Goal: Information Seeking & Learning: Check status

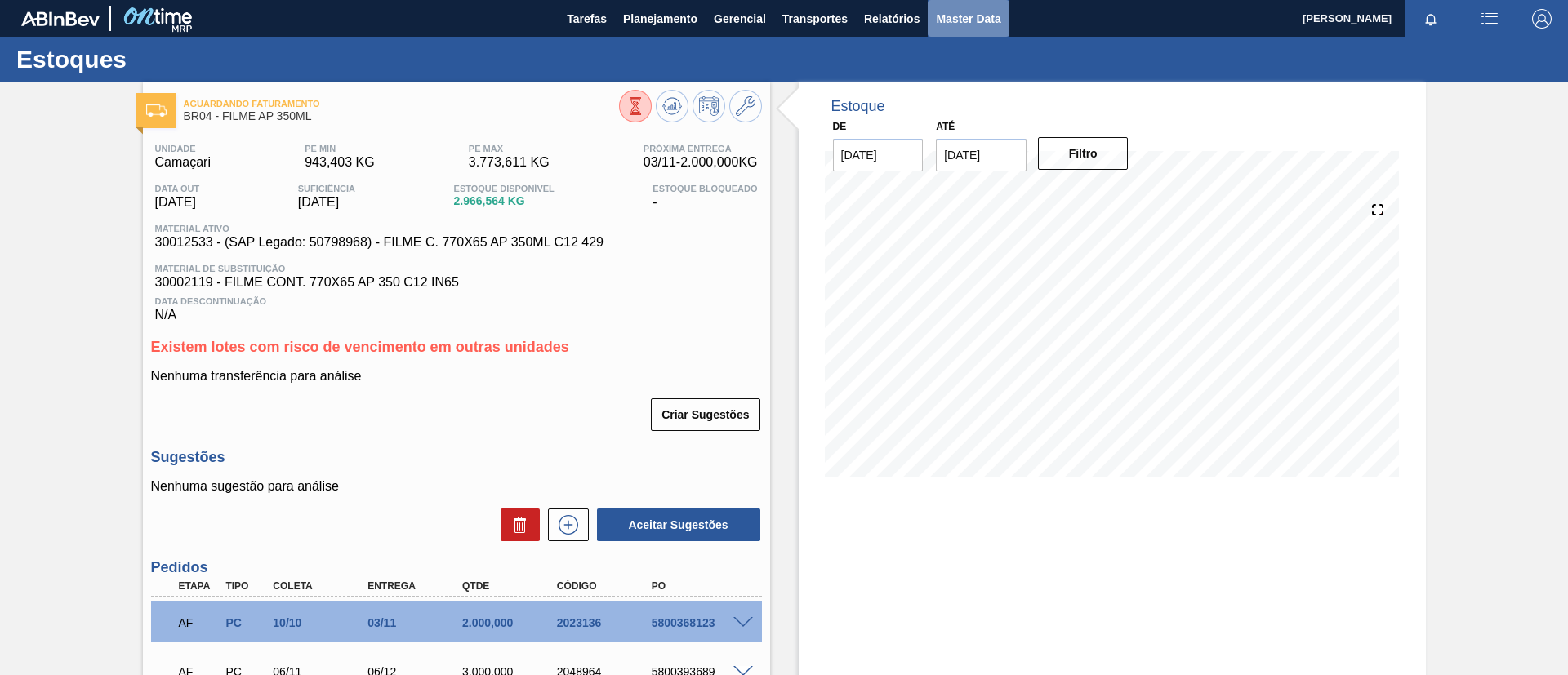
click at [930, 16] on button "Master Data" at bounding box center [968, 18] width 81 height 37
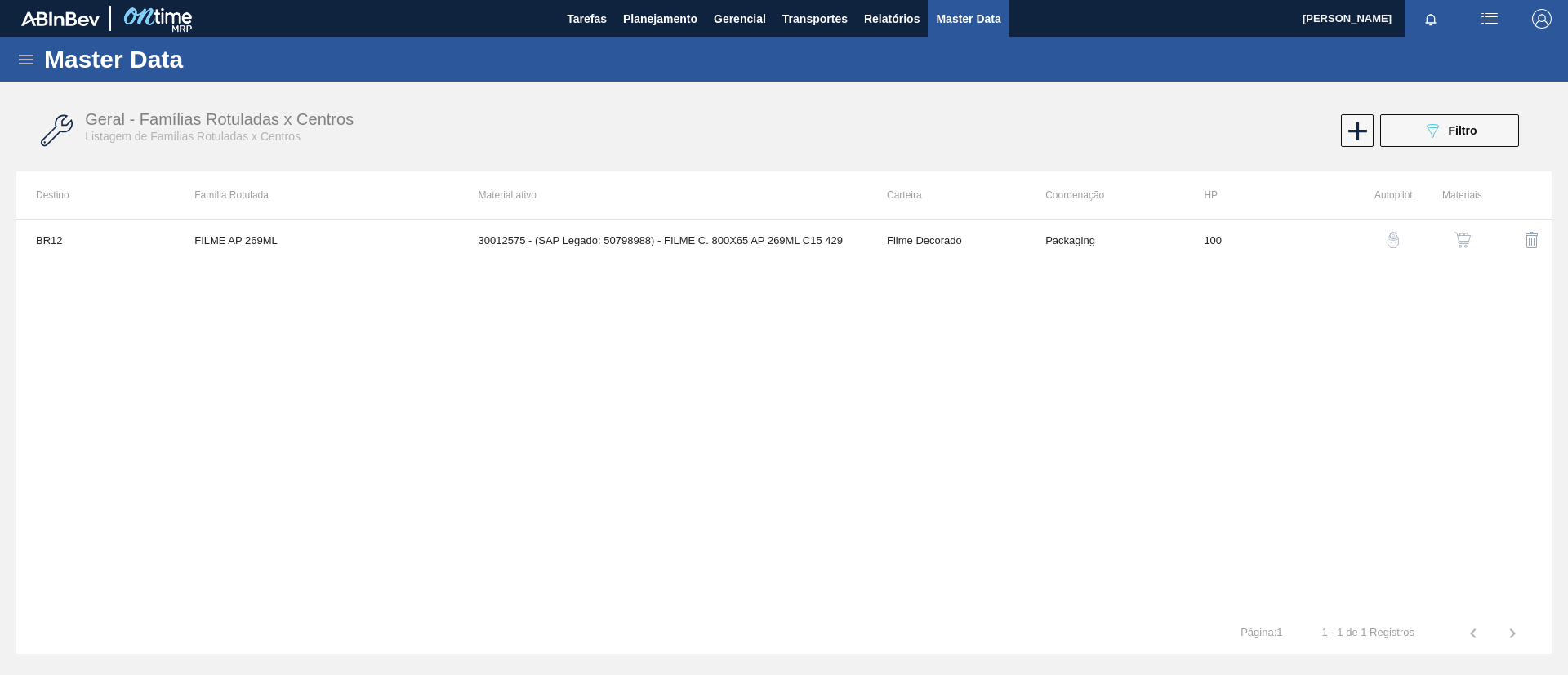
click at [24, 53] on icon at bounding box center [26, 60] width 20 height 20
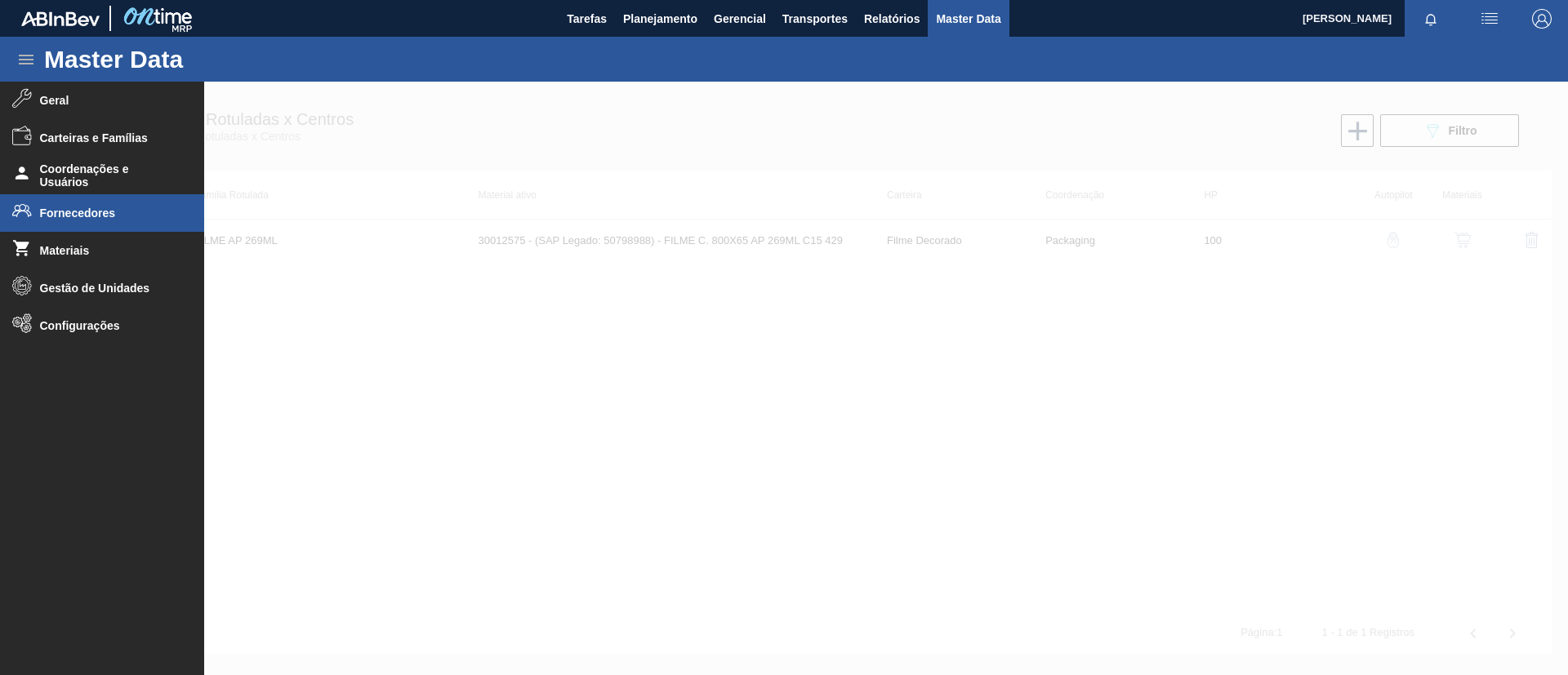
click at [110, 221] on li "Fornecedores" at bounding box center [102, 213] width 204 height 37
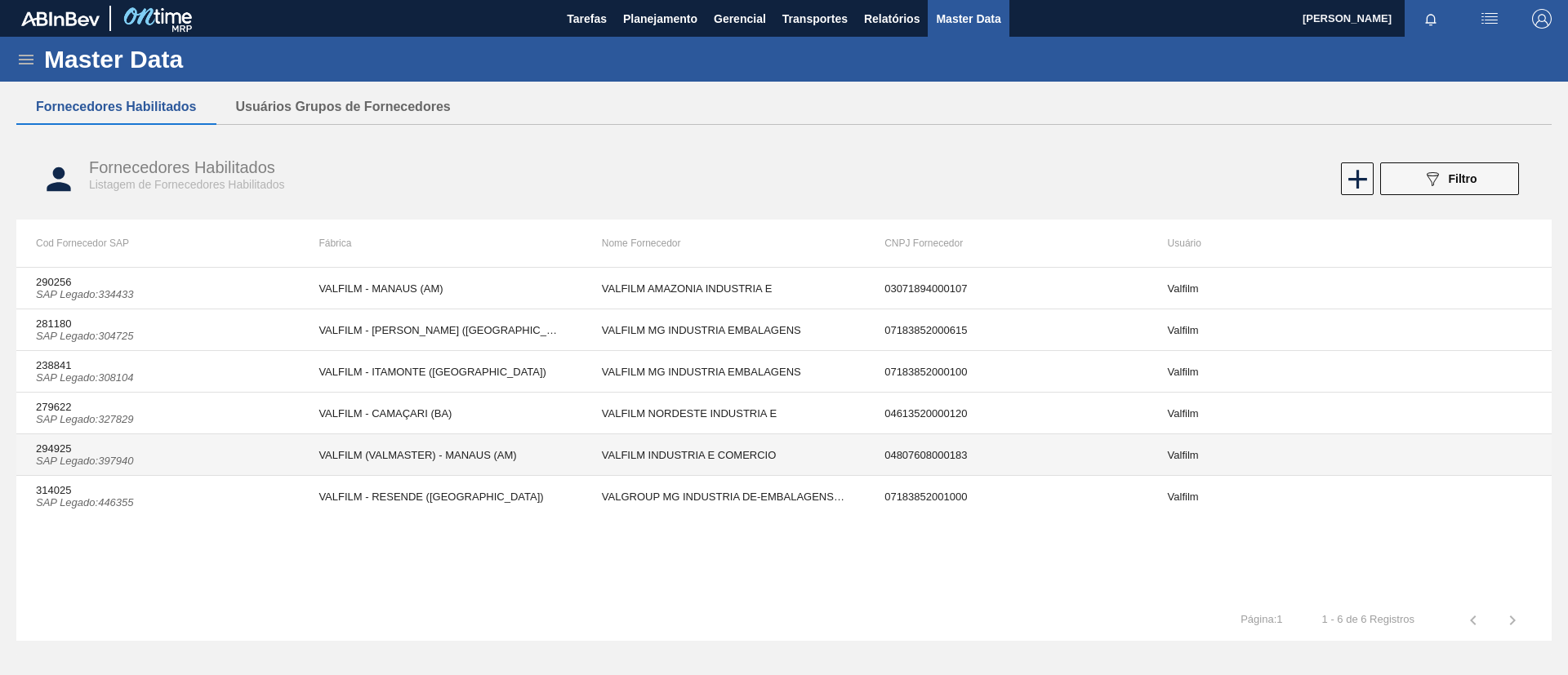
click at [165, 444] on td "294925 SAP Legado : 397940" at bounding box center [157, 455] width 282 height 42
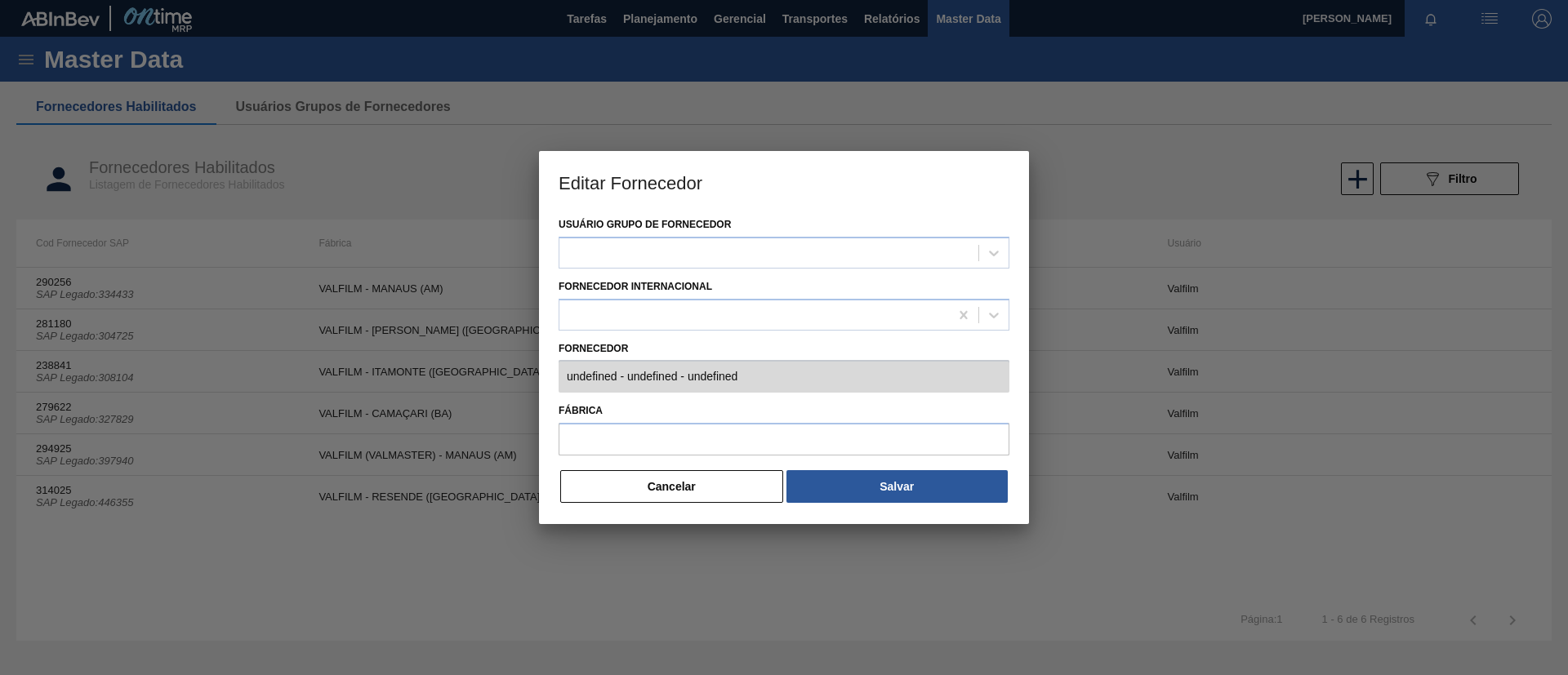
type input "294925 (SAP Legado: 397940) - VALFILM INDUSTRIA E COMERCIO - 04807608000183"
type input "VALFILM (VALMASTER) - MANAUS (AM)"
click at [735, 496] on button "Cancelar" at bounding box center [671, 486] width 223 height 33
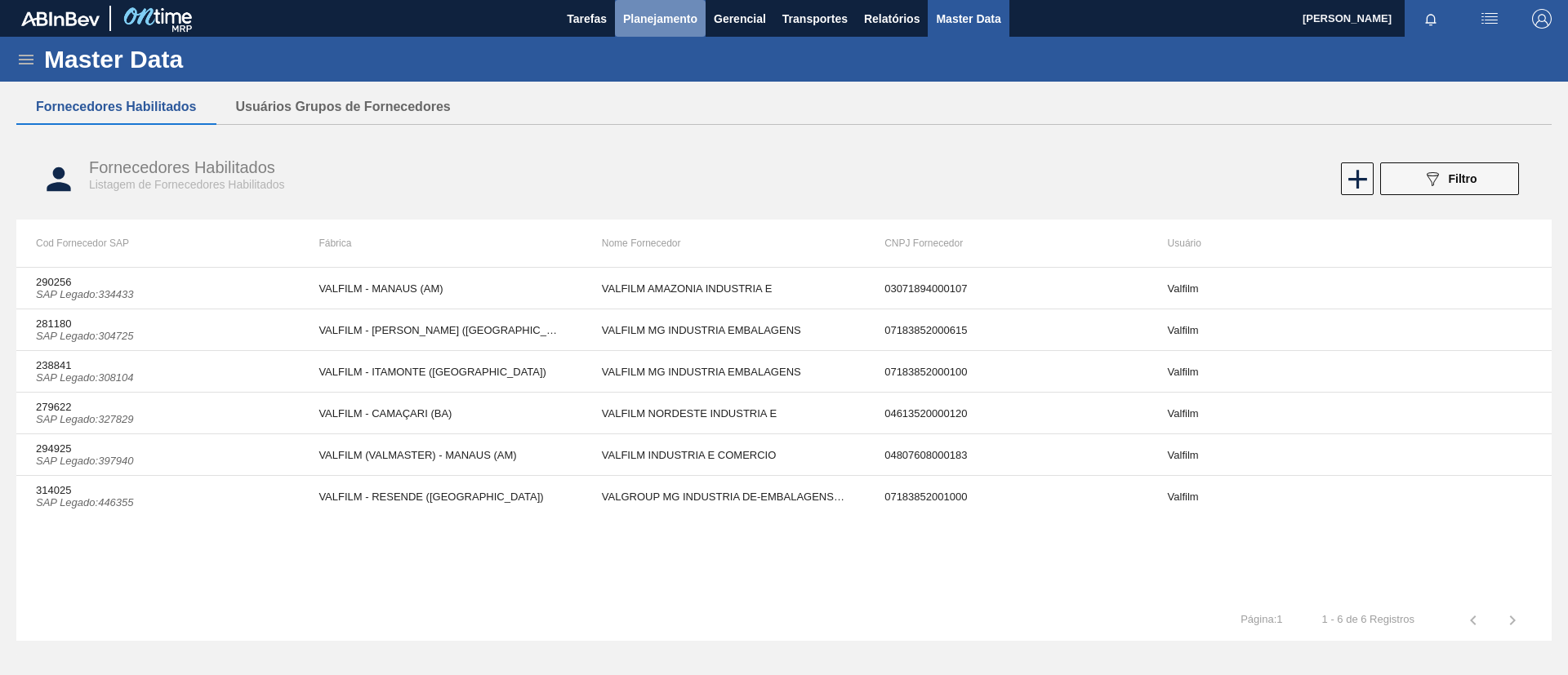
click at [664, 18] on span "Planejamento" at bounding box center [660, 19] width 74 height 20
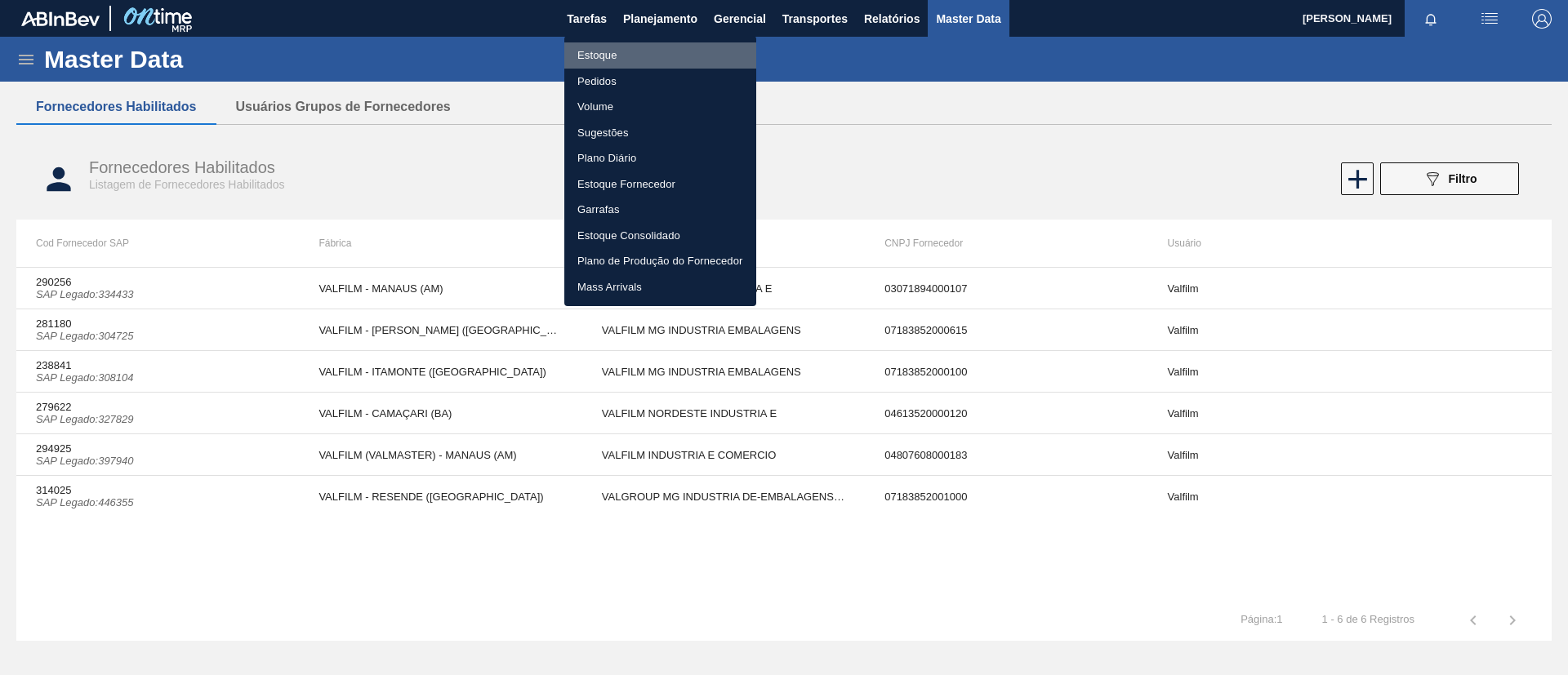
click at [650, 56] on li "Estoque" at bounding box center [660, 55] width 191 height 26
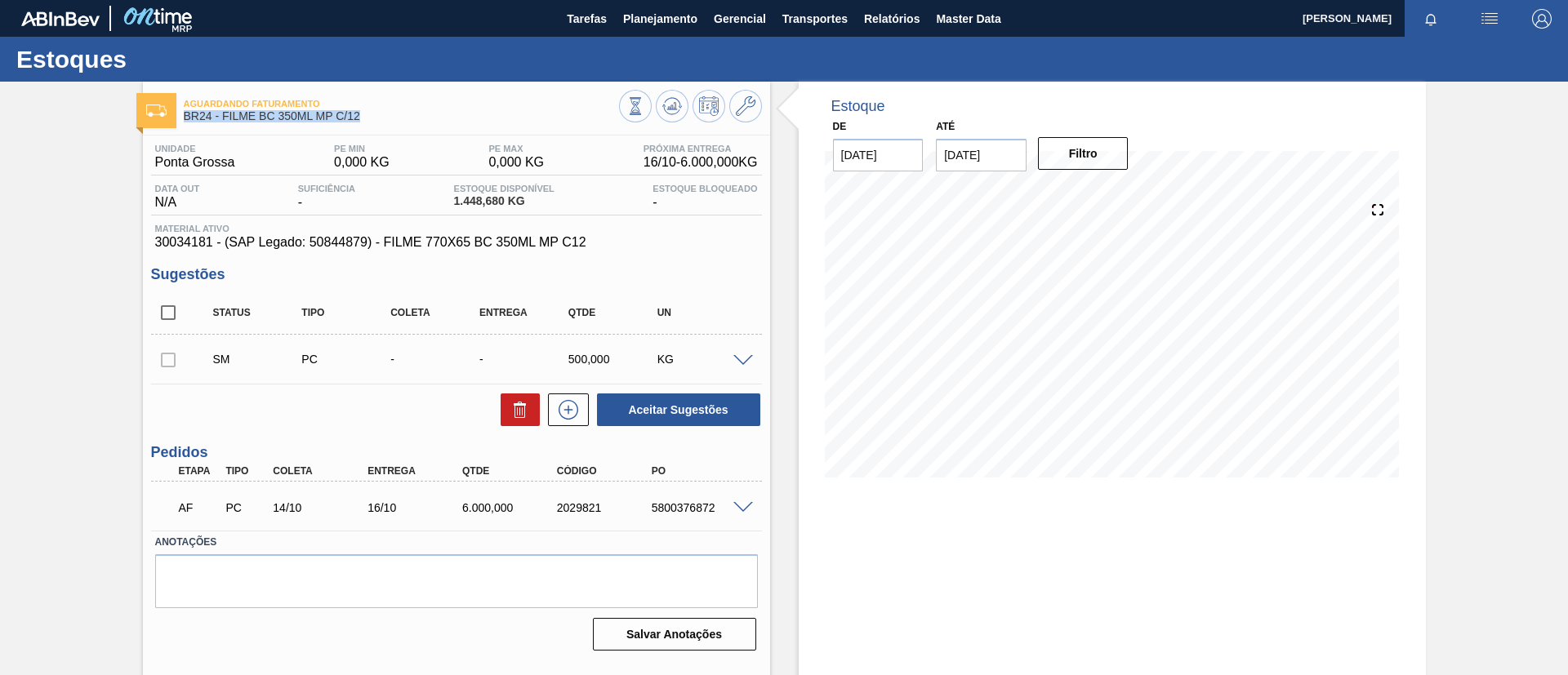
drag, startPoint x: 372, startPoint y: 119, endPoint x: 193, endPoint y: 15, distance: 207.0
click at [179, 124] on div "Aguardando Faturamento BR24 - FILME BC 350ML MP C/12" at bounding box center [456, 108] width 627 height 37
copy span "BR24 - FILME BC 350ML MP C/12"
drag, startPoint x: 165, startPoint y: 191, endPoint x: 158, endPoint y: 206, distance: 16.6
click at [163, 191] on span "Data out" at bounding box center [177, 188] width 45 height 10
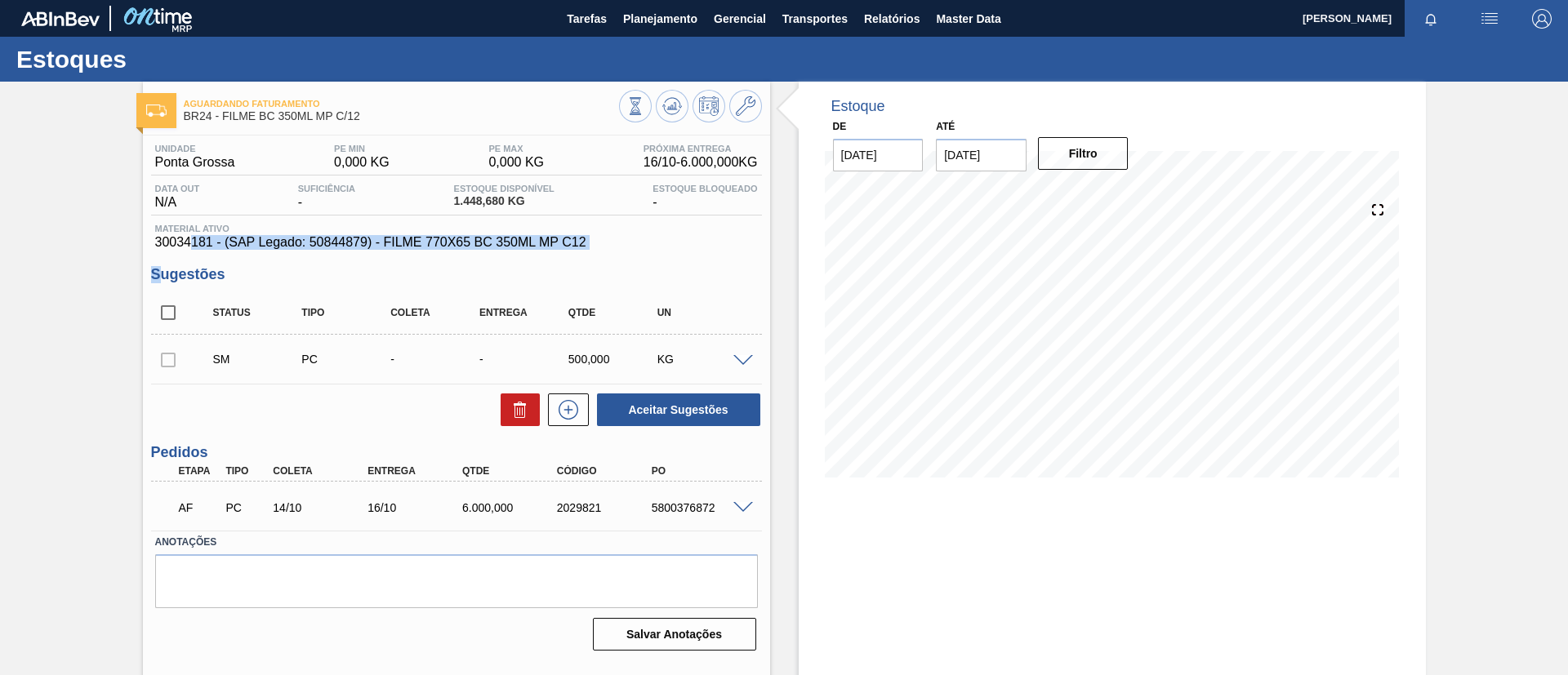
drag, startPoint x: 155, startPoint y: 248, endPoint x: 193, endPoint y: 246, distance: 38.1
click at [193, 246] on div "Unidade Ponta Grossa PE MIN 0,000 KG PE MAX 0,000 KG Próxima Entrega 16/10 - 6.…" at bounding box center [456, 395] width 627 height 521
click at [193, 245] on span "30034181 - (SAP Legado: 50844879) - FILME 770X65 BC 350ML MP C12" at bounding box center [456, 242] width 603 height 15
drag, startPoint x: 155, startPoint y: 244, endPoint x: 211, endPoint y: 243, distance: 56.0
click at [211, 243] on span "30034181 - (SAP Legado: 50844879) - FILME 770X65 BC 350ML MP C12" at bounding box center [456, 242] width 603 height 15
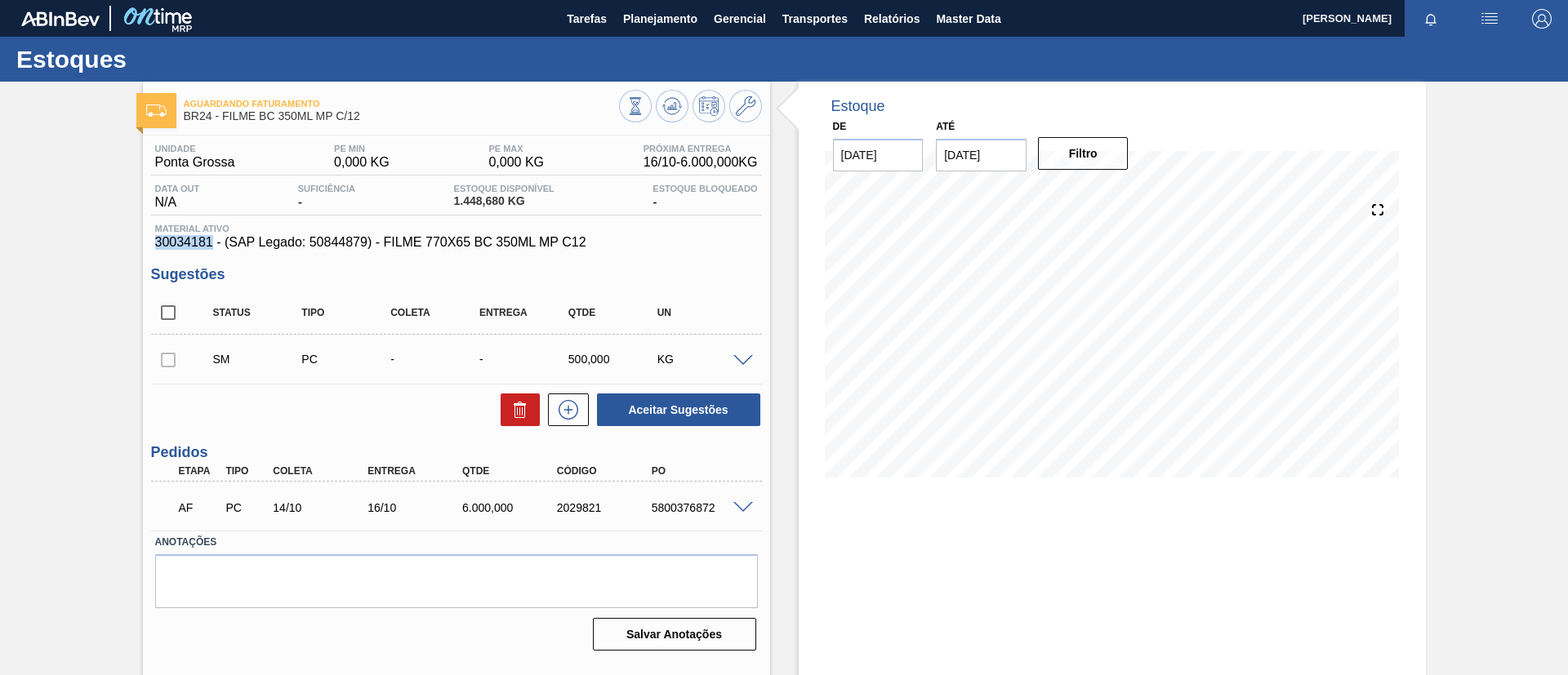
copy span "30034181"
click at [109, 280] on div "Aguardando Faturamento BR24 - FILME BC 350ML MP C/12 Unidade Ponta Grossa PE MI…" at bounding box center [784, 392] width 1568 height 621
click at [10, 272] on div "Aguardando Faturamento BR24 - FILME BC 350ML MP C/12 Unidade Ponta Grossa PE MI…" at bounding box center [784, 392] width 1568 height 621
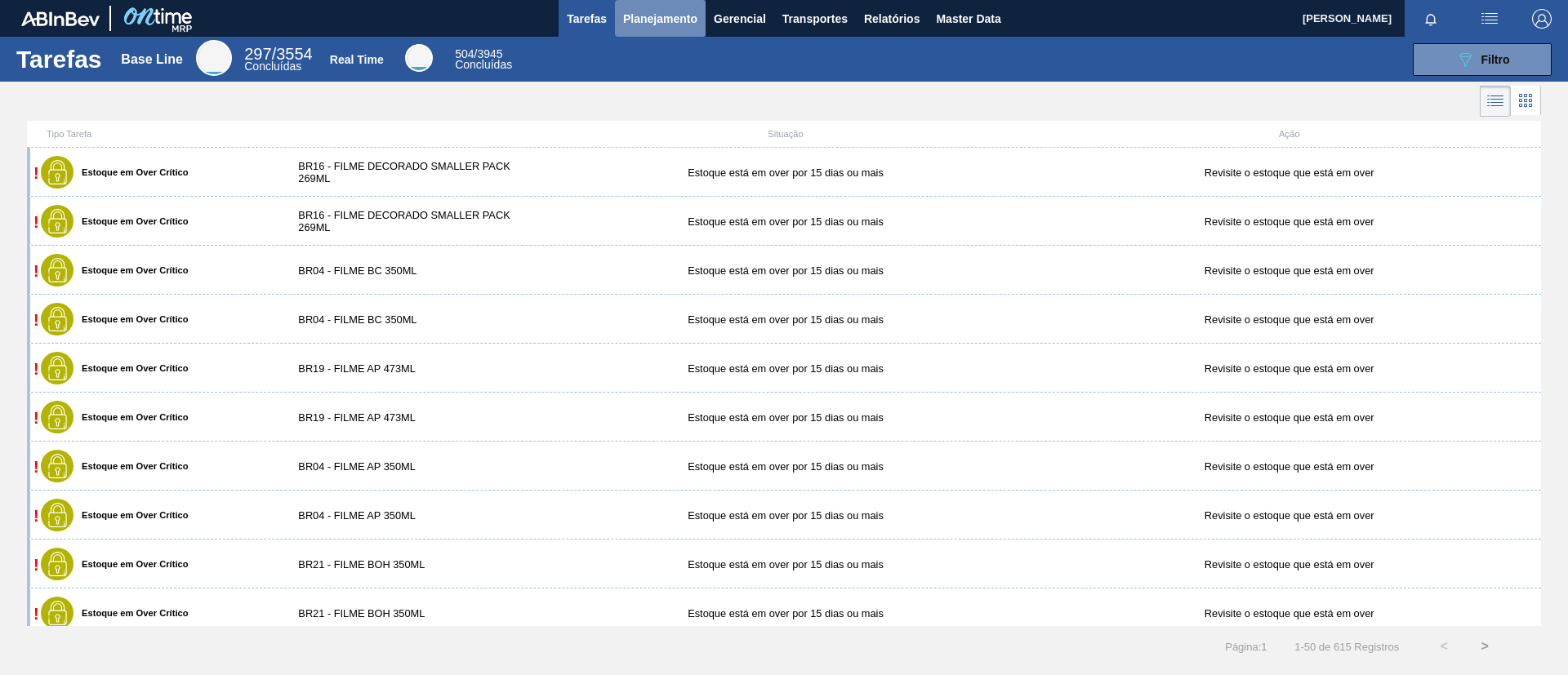
click at [672, 25] on span "Planejamento" at bounding box center [660, 19] width 74 height 20
click at [167, 82] on ul "Estoque Pedidos Volume Sugestões Plano Diário Estoque Fornecedor Garrafas Estoq…" at bounding box center [95, 158] width 143 height 152
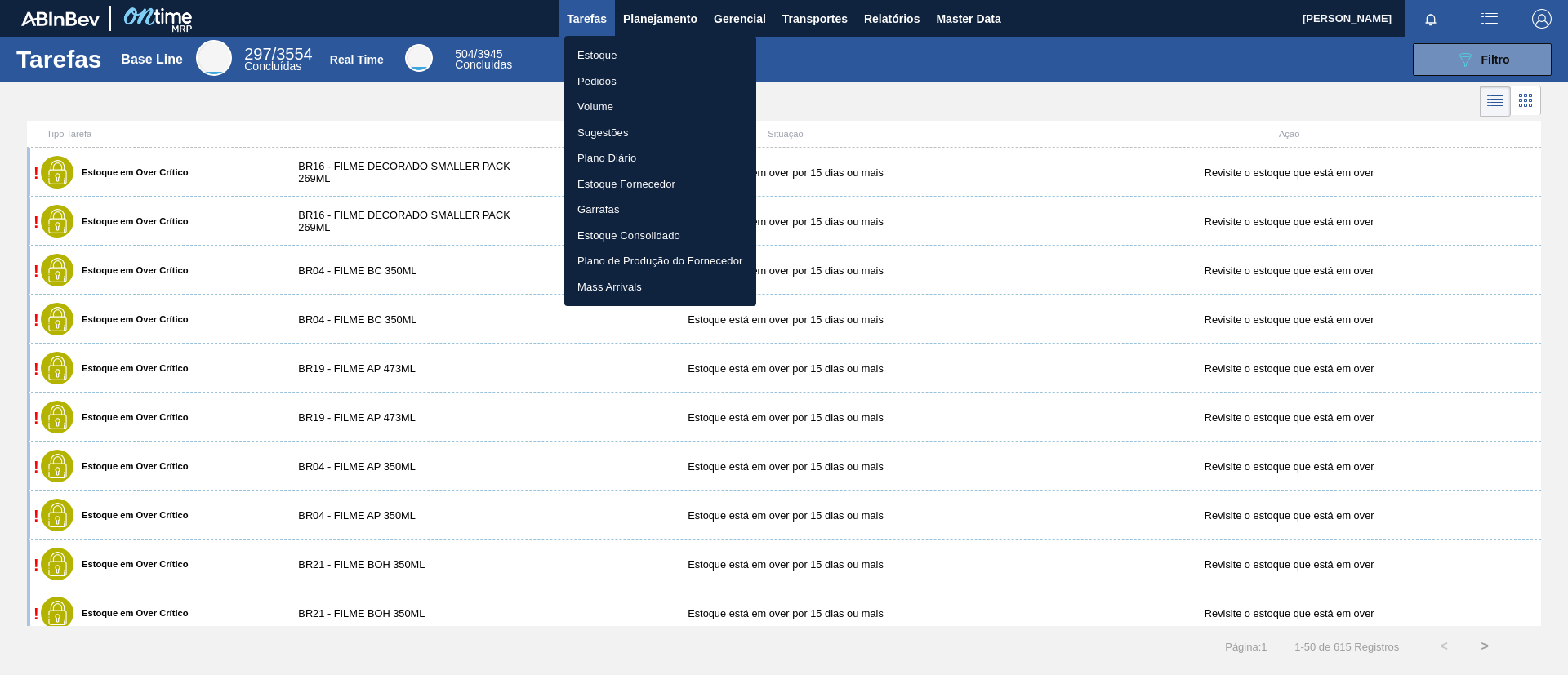
click at [679, 36] on ul "Estoque Pedidos Volume Sugestões Plano Diário Estoque Fornecedor Garrafas Estoq…" at bounding box center [660, 171] width 191 height 271
click at [694, 51] on li "Estoque" at bounding box center [660, 55] width 191 height 26
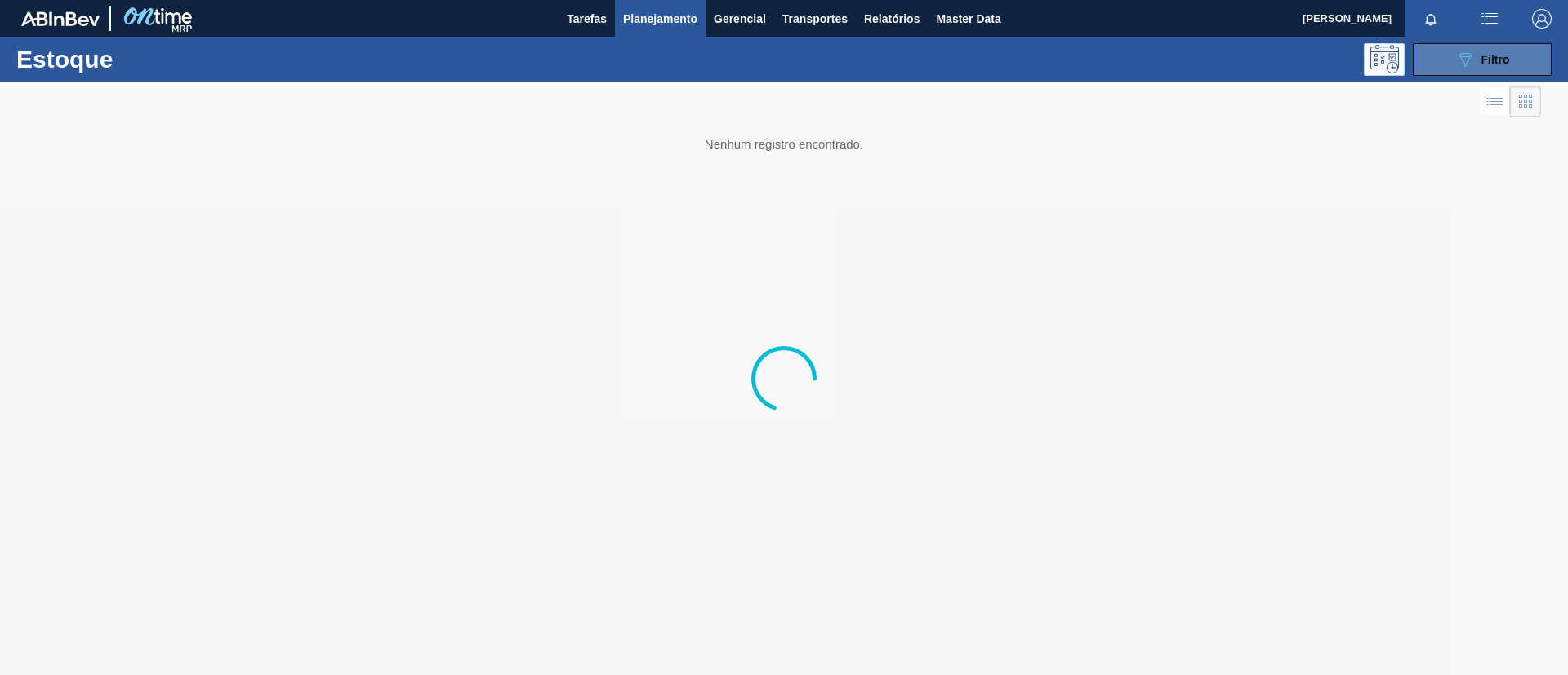
click at [1473, 50] on icon "089F7B8B-B2A5-4AFE-B5C0-19BA573D28AC" at bounding box center [1465, 60] width 20 height 20
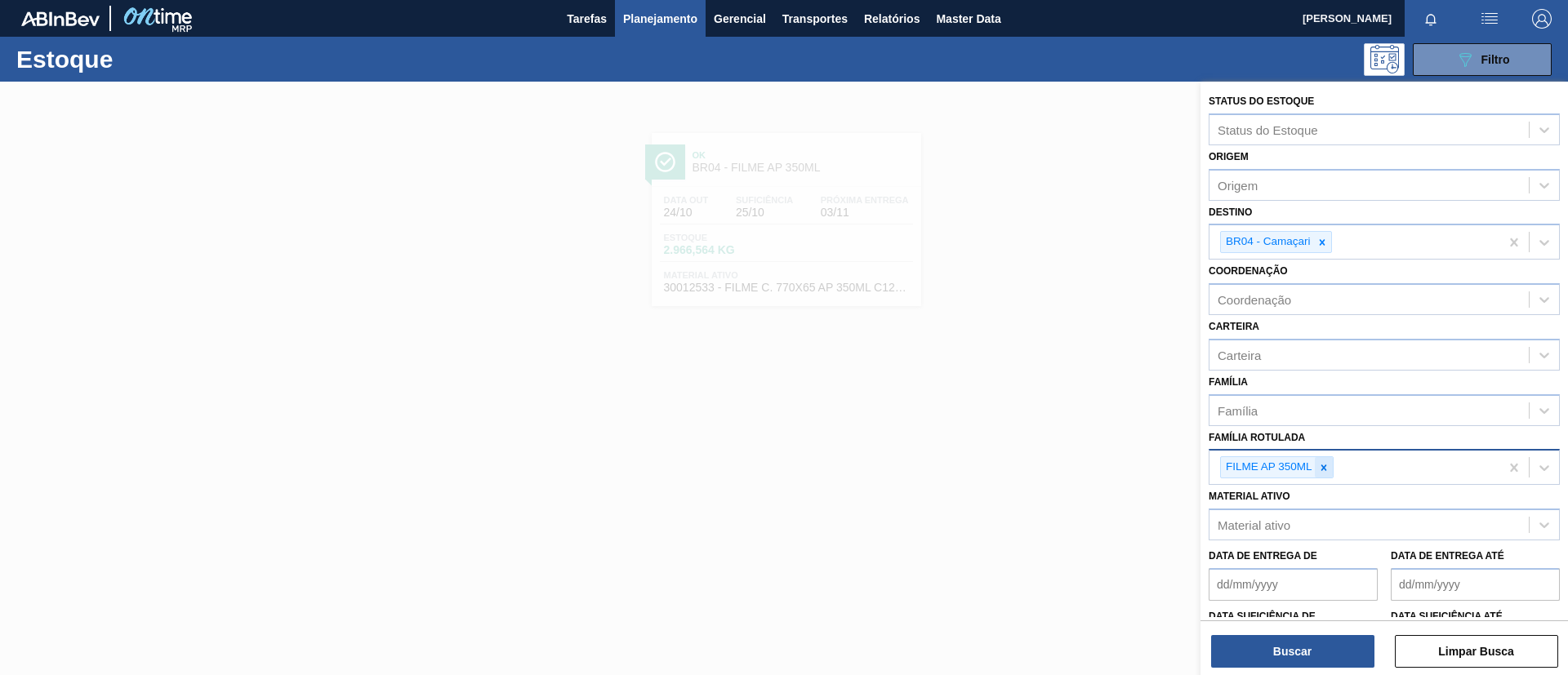
click at [1320, 459] on div at bounding box center [1323, 468] width 18 height 20
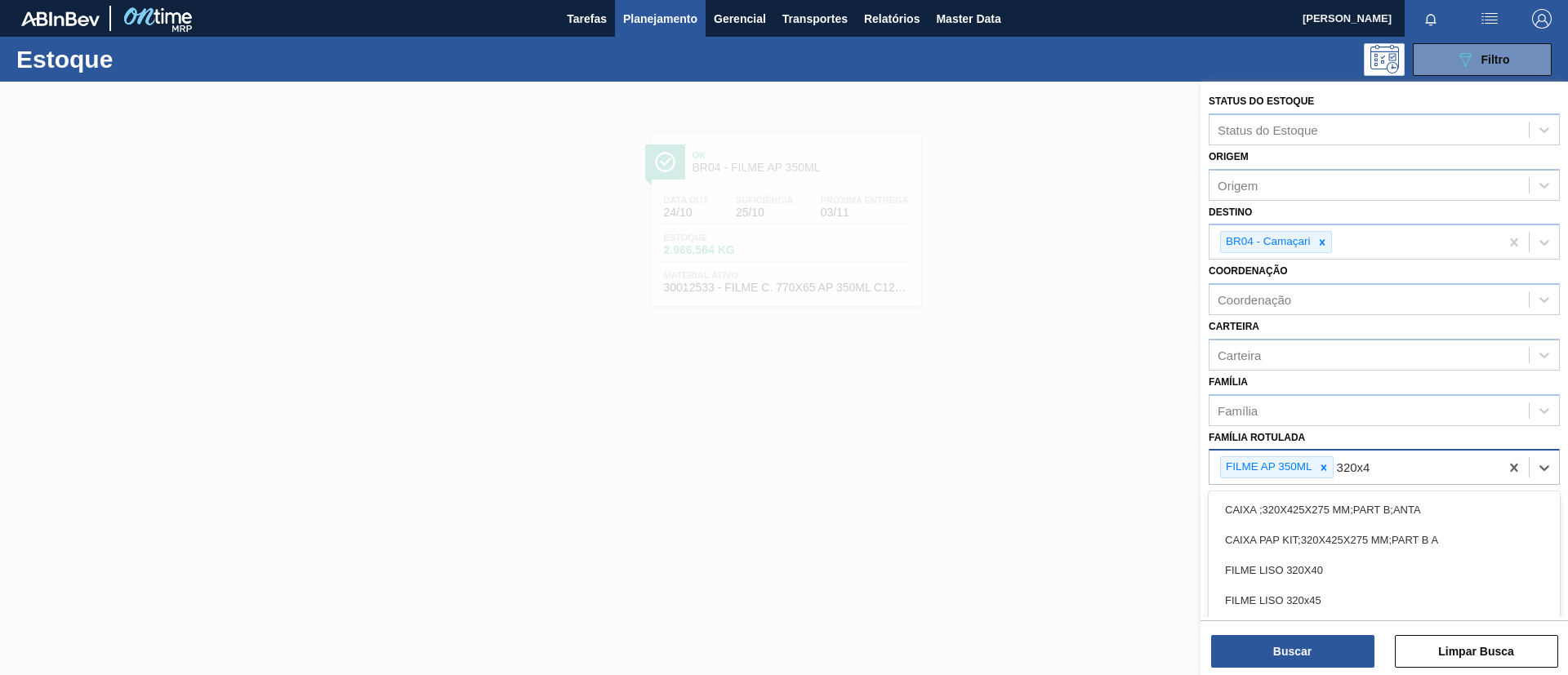
type Rotulada "320x45"
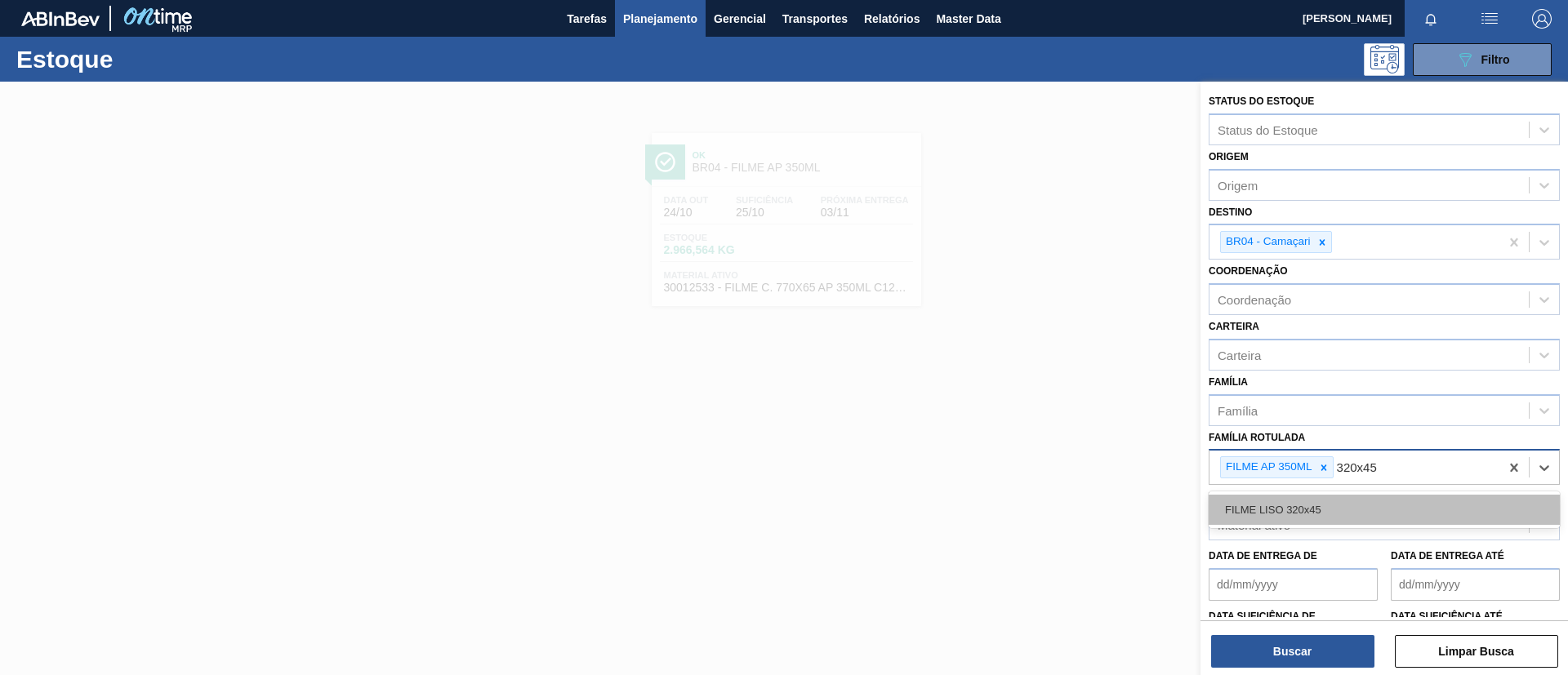
click at [1325, 518] on div "FILME LISO 320x45" at bounding box center [1384, 510] width 351 height 30
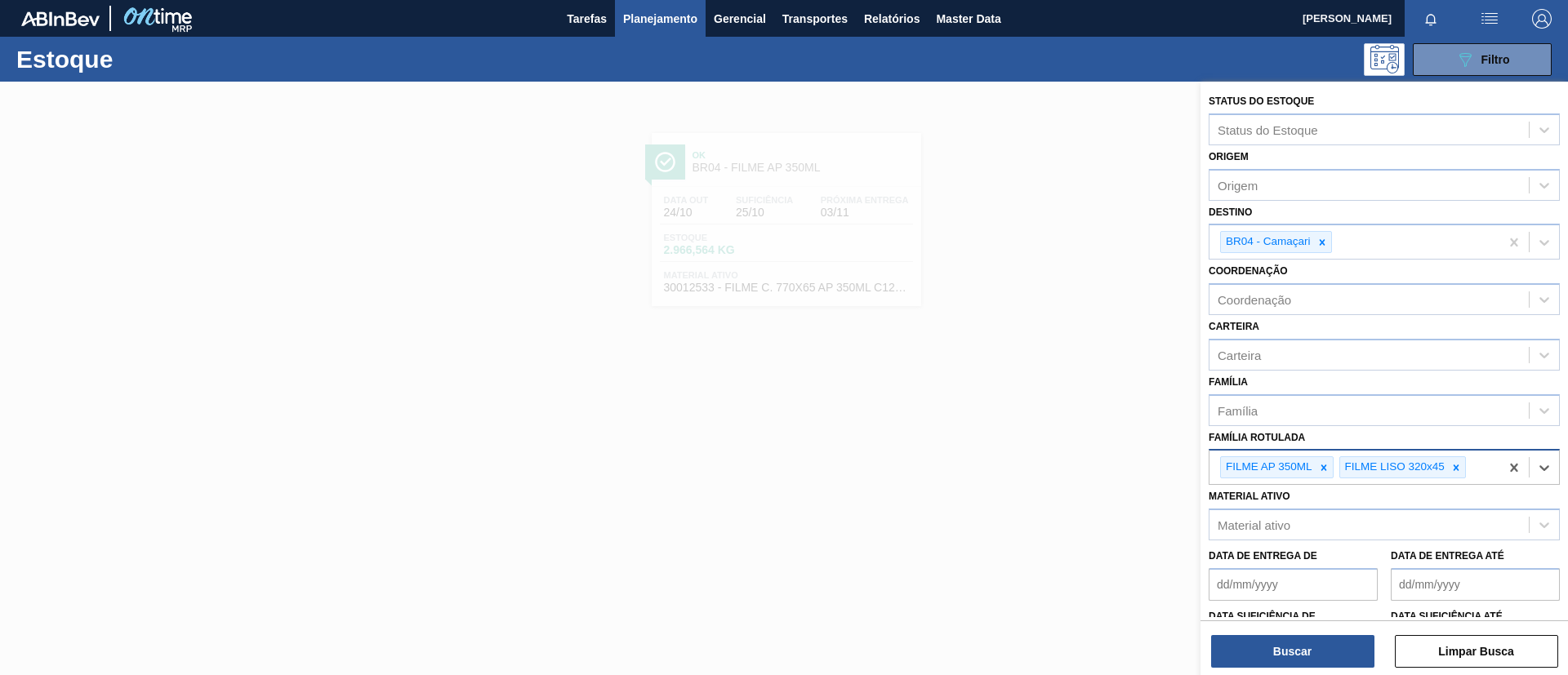
click at [1326, 498] on div "Material ativo Material ativo" at bounding box center [1384, 513] width 351 height 55
click at [1324, 472] on icon at bounding box center [1323, 468] width 12 height 12
click at [1321, 245] on icon at bounding box center [1321, 242] width 12 height 12
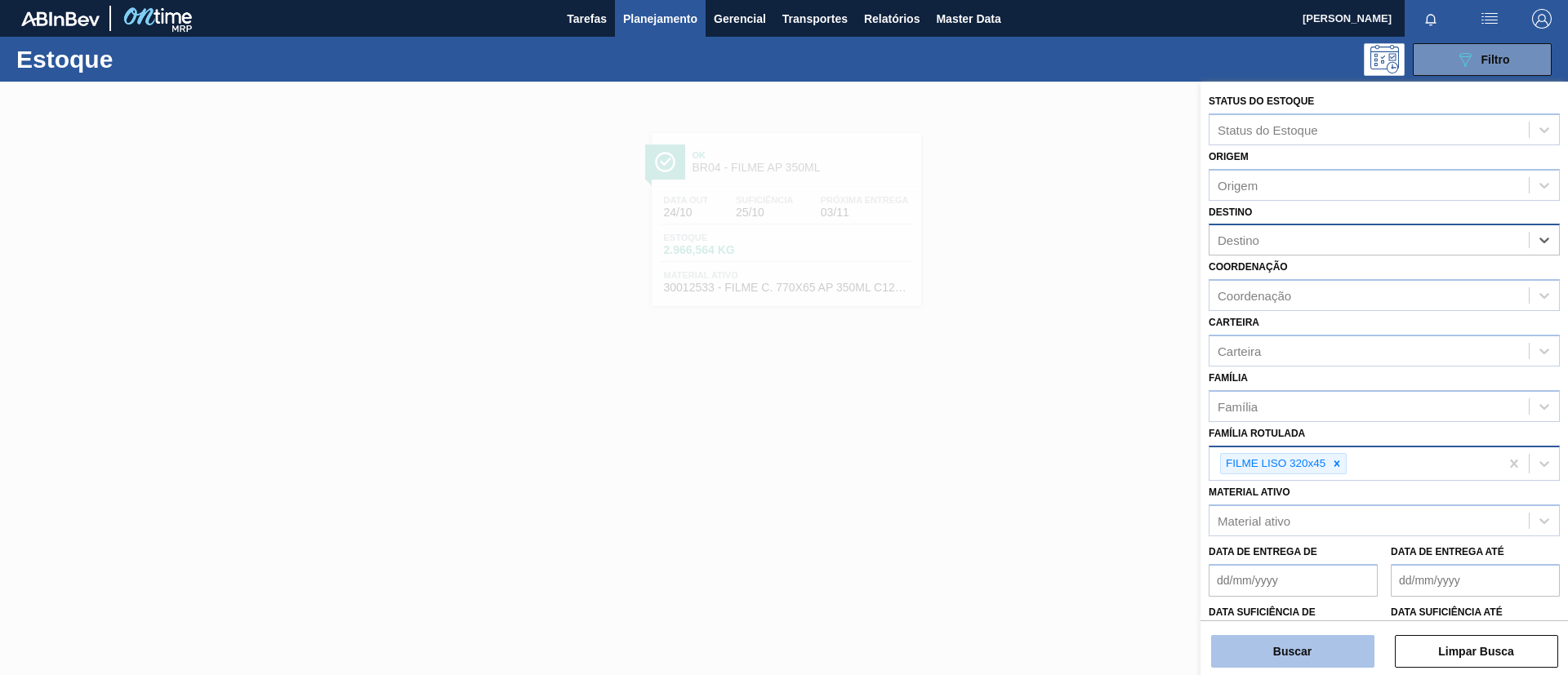
click at [1312, 649] on button "Buscar" at bounding box center [1292, 651] width 163 height 33
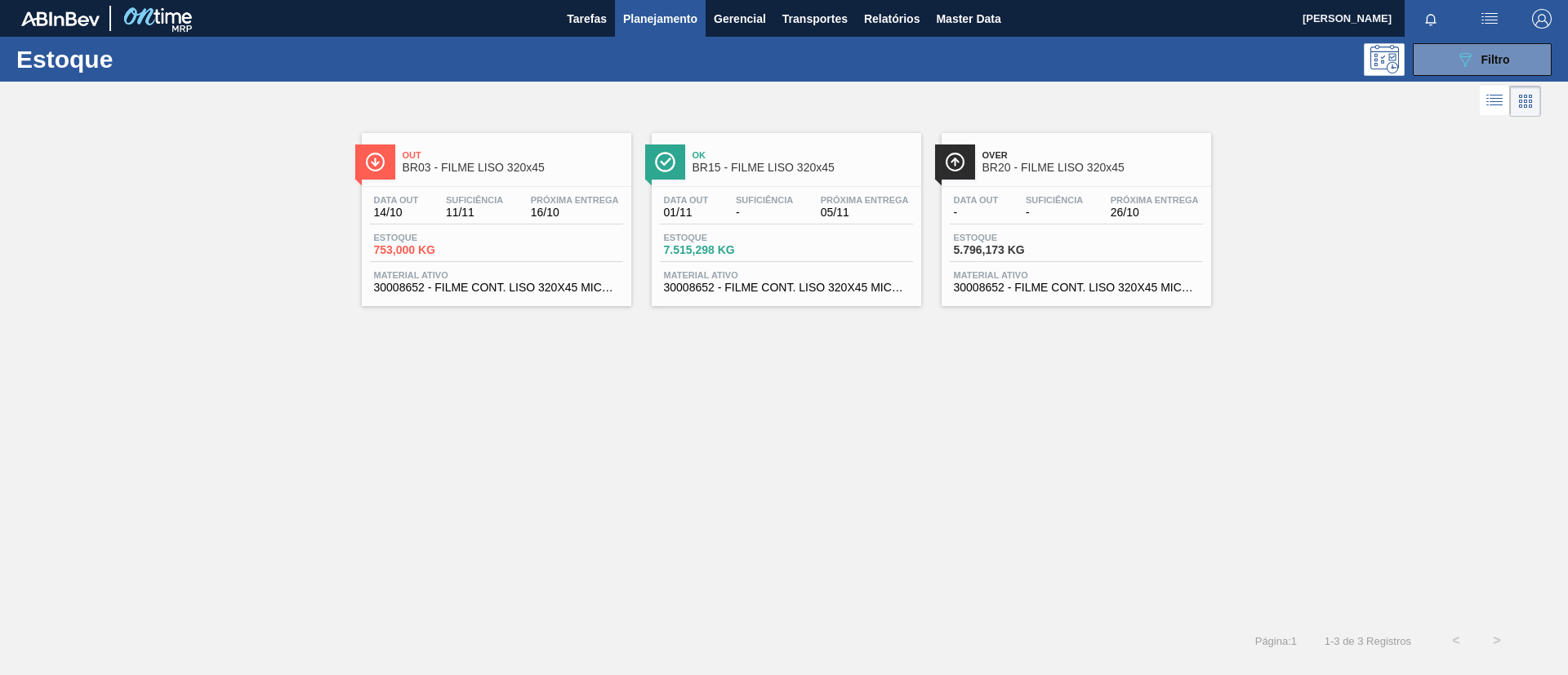
drag, startPoint x: 695, startPoint y: 200, endPoint x: 704, endPoint y: 213, distance: 15.8
click at [696, 200] on span "Data out" at bounding box center [687, 199] width 45 height 10
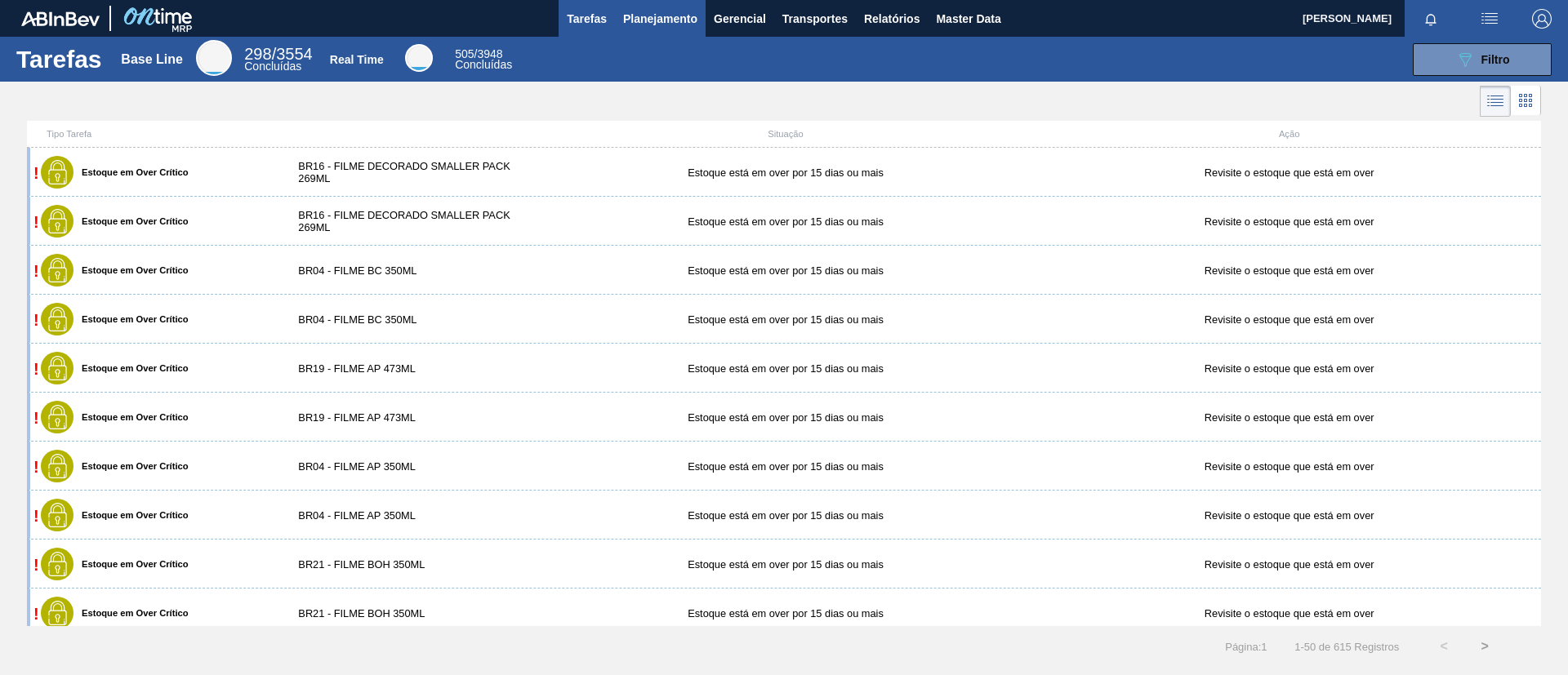
click at [623, 16] on span "Planejamento" at bounding box center [660, 19] width 74 height 20
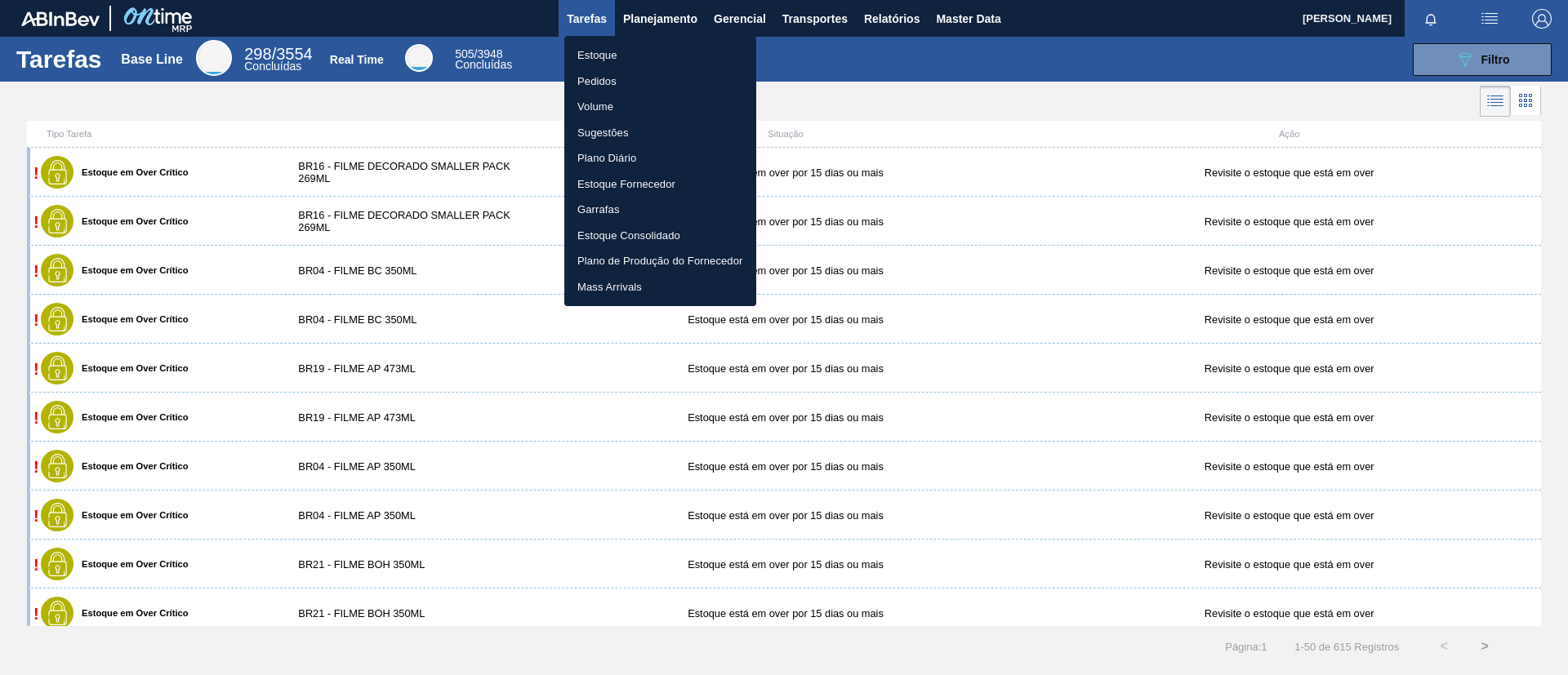
click at [630, 43] on li "Estoque" at bounding box center [660, 55] width 191 height 26
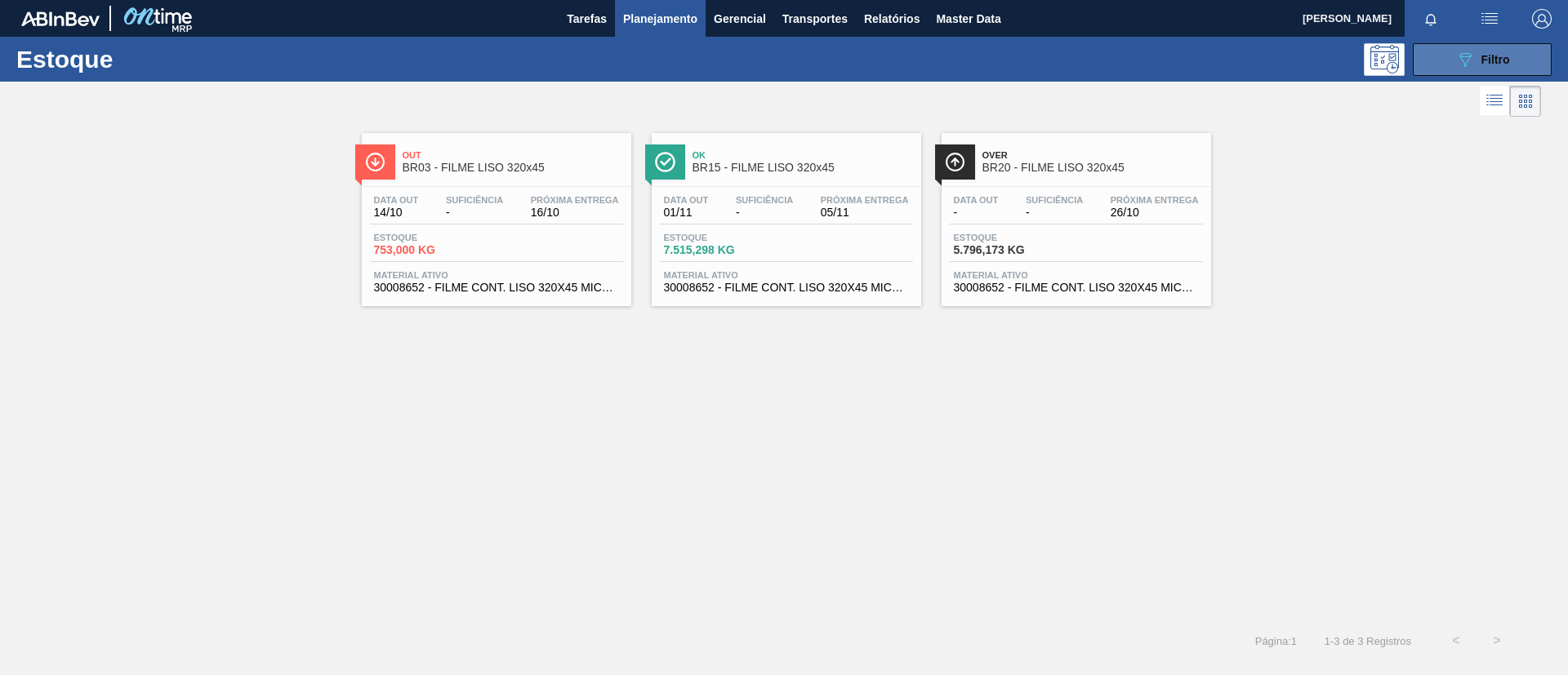
click at [1455, 62] on icon "089F7B8B-B2A5-4AFE-B5C0-19BA573D28AC" at bounding box center [1465, 60] width 20 height 20
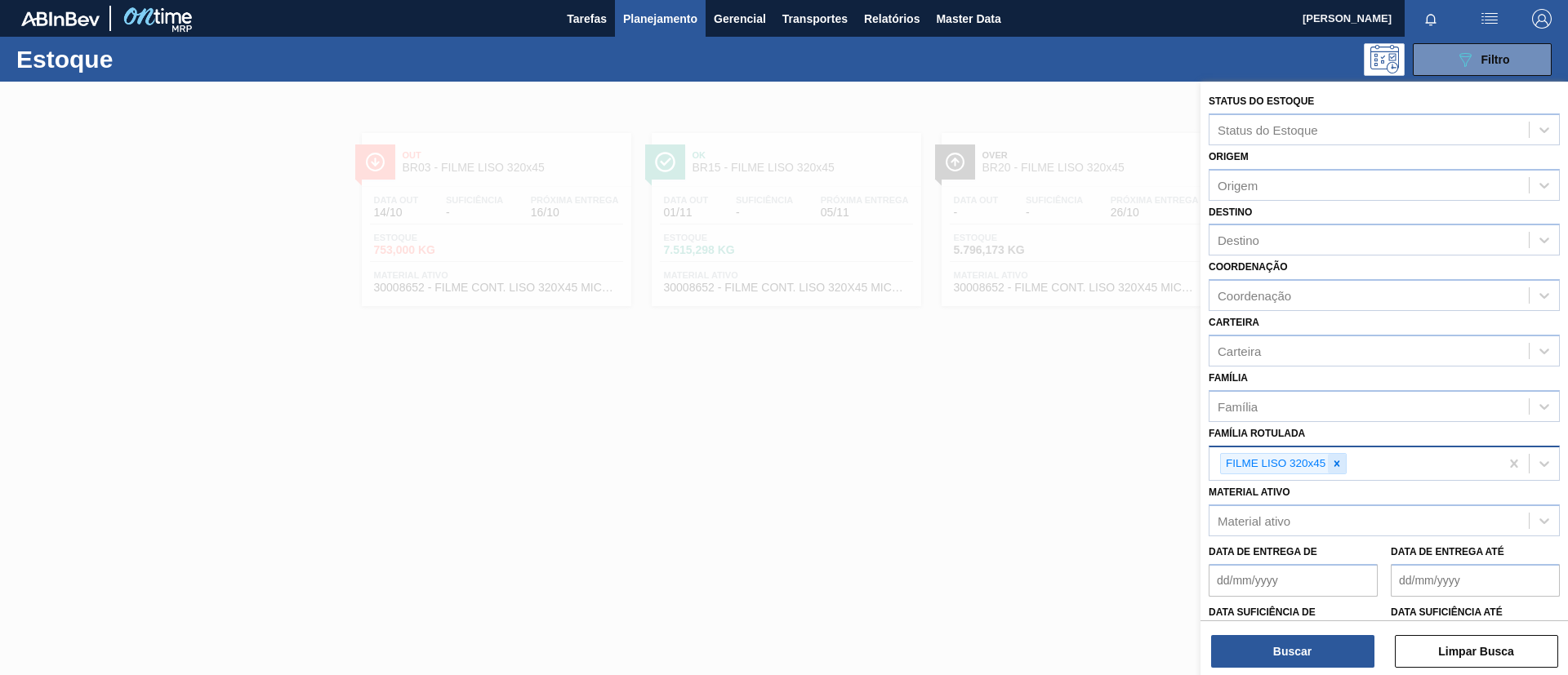
click at [1332, 461] on icon at bounding box center [1336, 463] width 12 height 12
click at [1316, 448] on div "Família Rotulada" at bounding box center [1384, 462] width 351 height 32
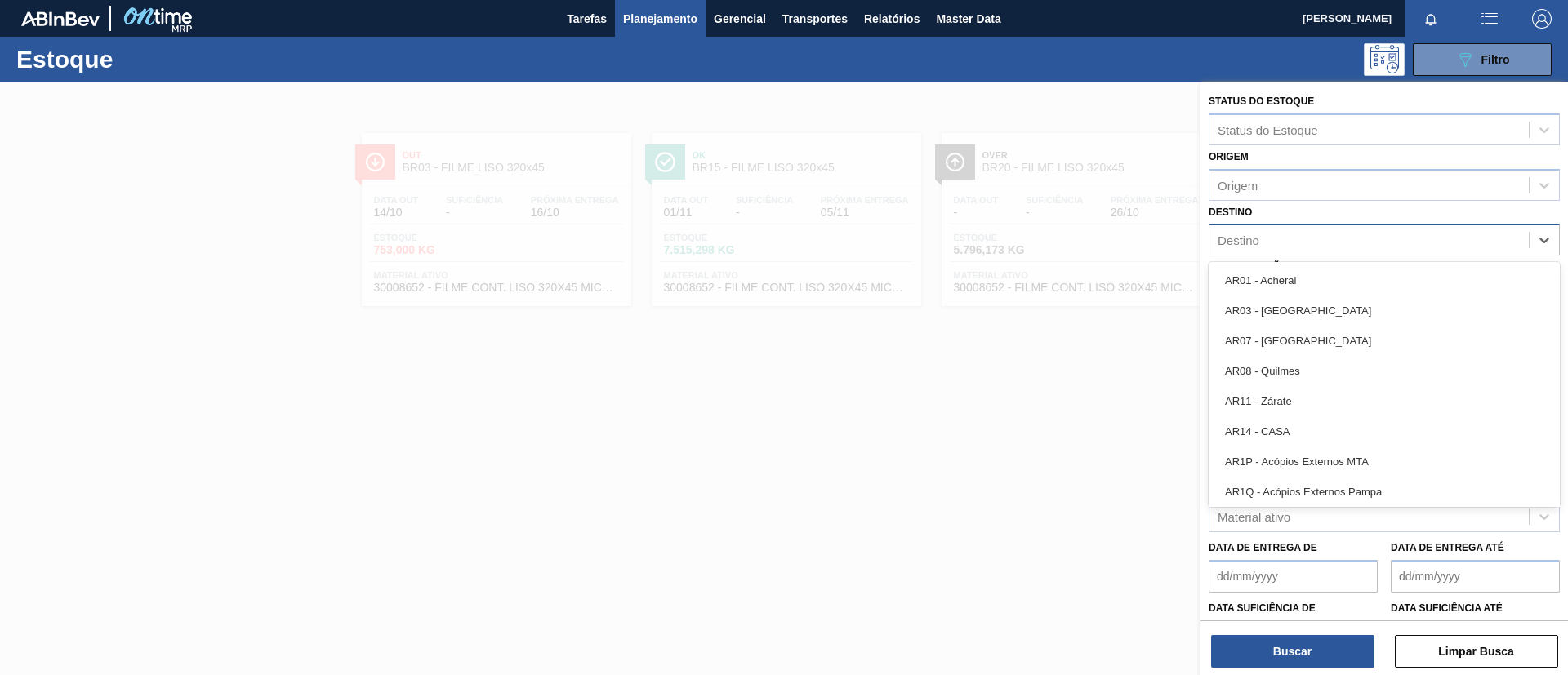
click at [1268, 233] on div "Destino" at bounding box center [1369, 240] width 320 height 24
type input "BR24"
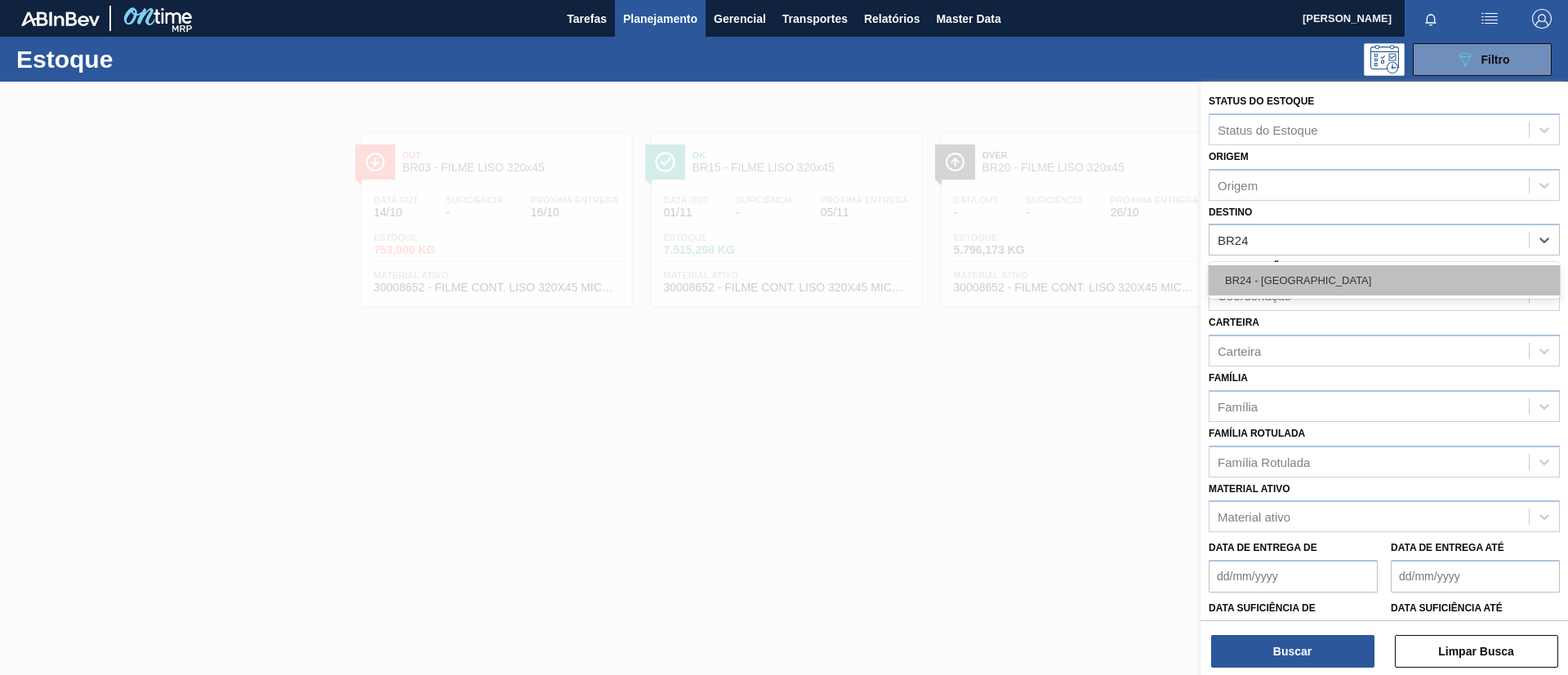
click at [1290, 271] on div "BR24 - Ponta Grossa" at bounding box center [1384, 281] width 351 height 30
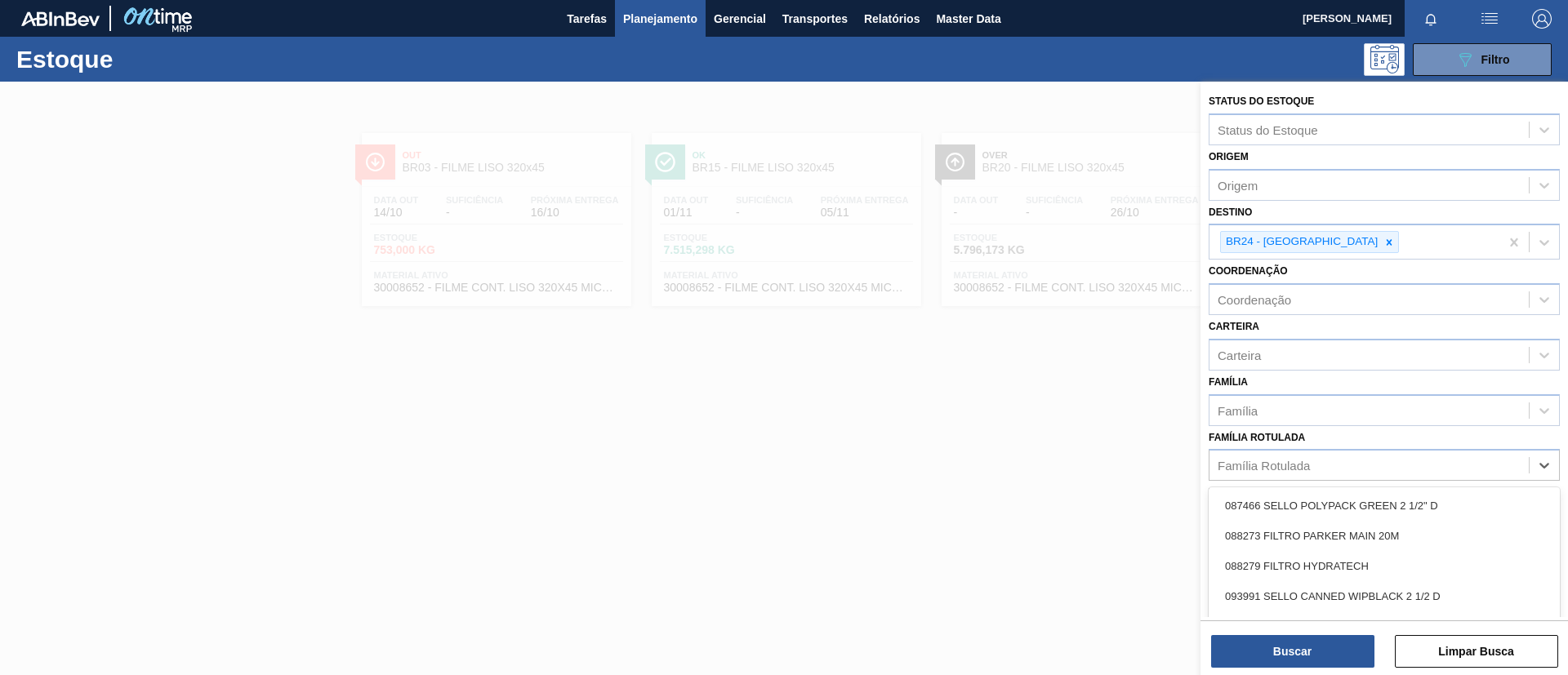
click at [1293, 470] on div "Família Rotulada" at bounding box center [1263, 466] width 93 height 14
type Rotulada "BC 350ML MP"
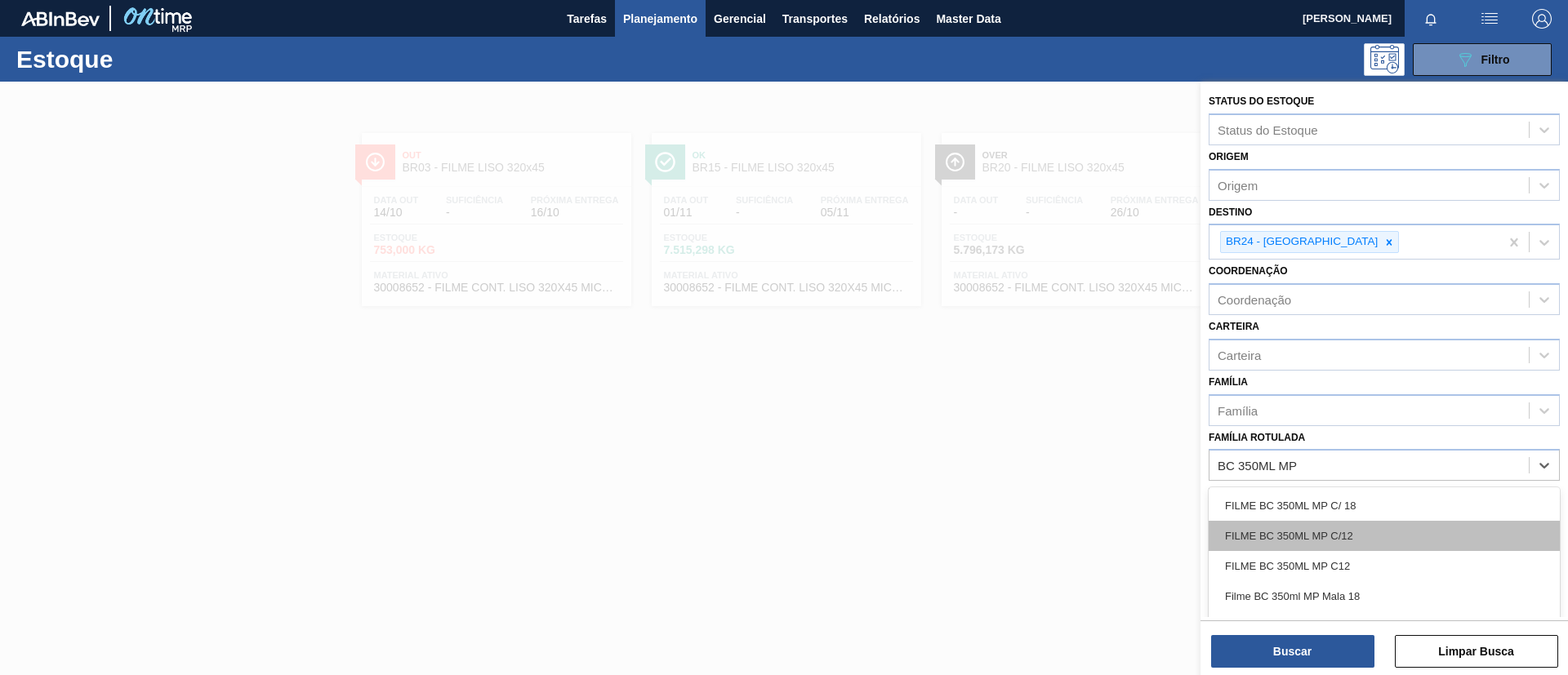
click at [1369, 533] on div "FILME BC 350ML MP C/12" at bounding box center [1384, 536] width 351 height 30
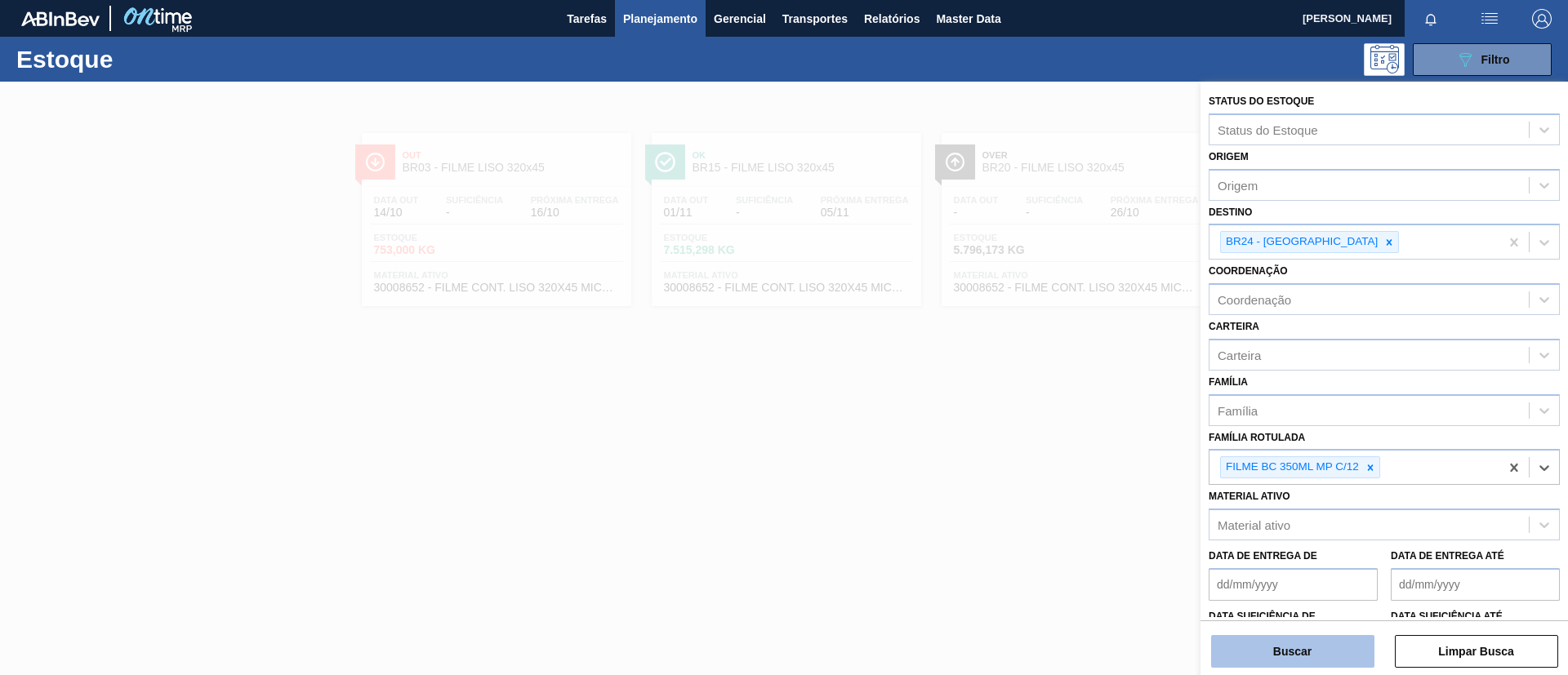
click at [1323, 641] on button "Buscar" at bounding box center [1292, 651] width 163 height 33
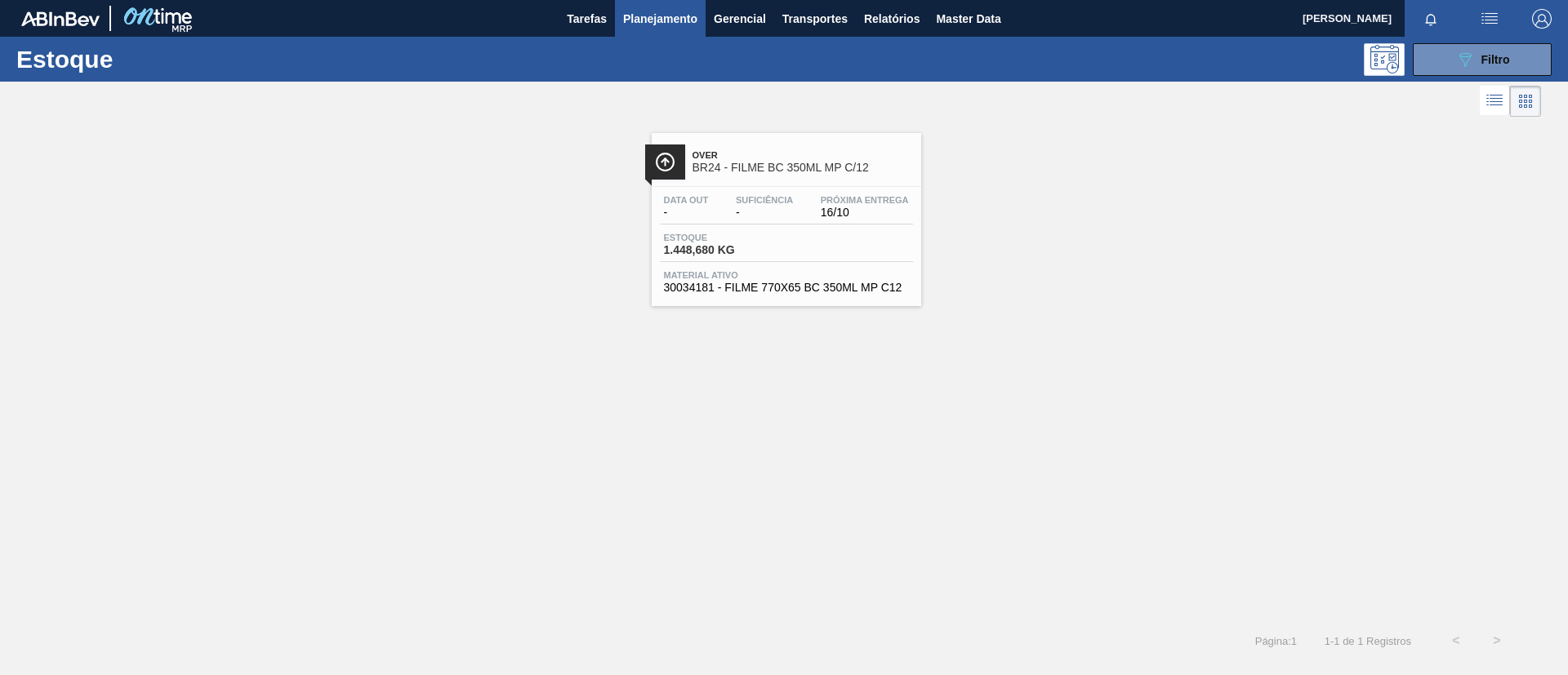
click at [850, 154] on span "Over" at bounding box center [803, 155] width 221 height 10
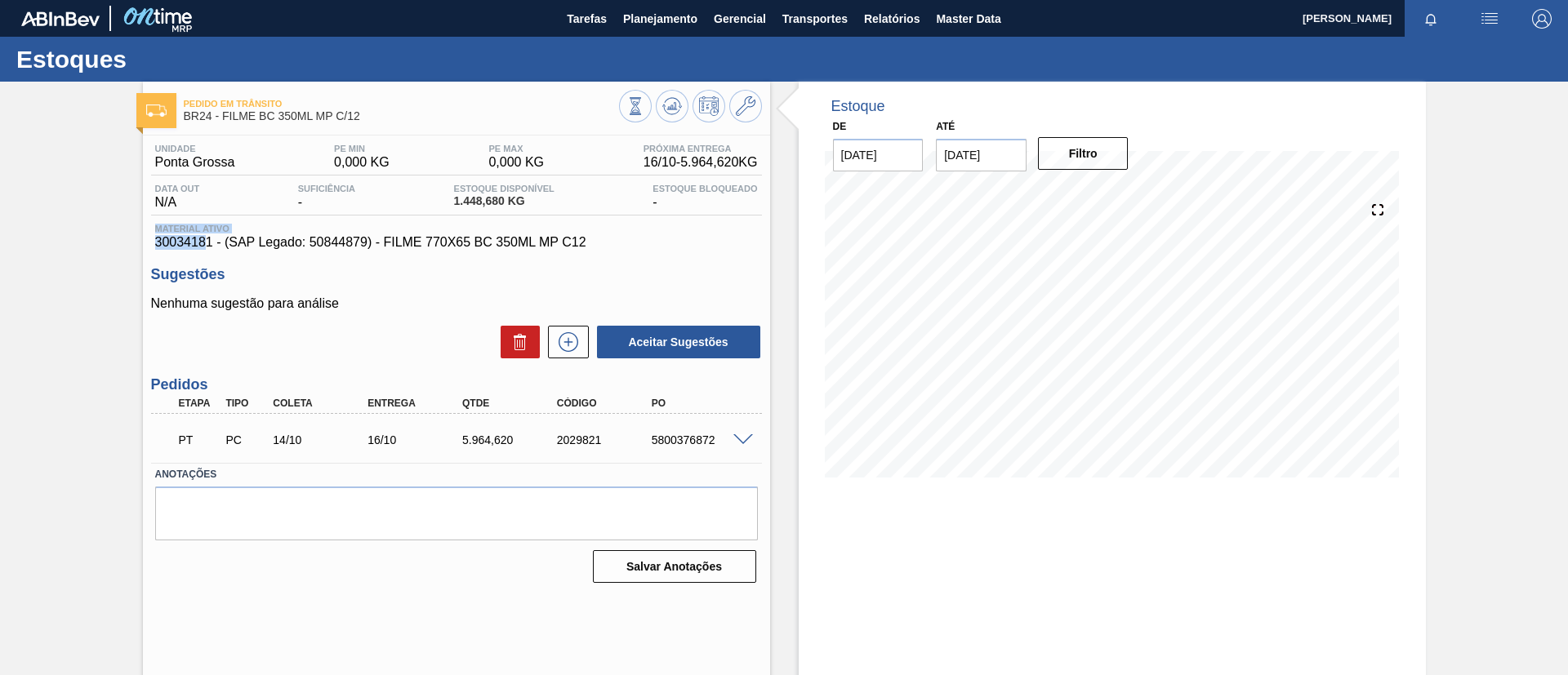
drag, startPoint x: 152, startPoint y: 232, endPoint x: 206, endPoint y: 240, distance: 54.6
click at [206, 240] on div "Material ativo 30034181 - (SAP Legado: 50844879) - FILME 770X65 BC 350ML MP C12" at bounding box center [457, 236] width 611 height 26
drag, startPoint x: 176, startPoint y: 243, endPoint x: 158, endPoint y: 247, distance: 18.4
click at [176, 244] on span "30034181 - (SAP Legado: 50844879) - FILME 770X65 BC 350ML MP C12" at bounding box center [456, 242] width 603 height 15
click at [155, 247] on span "30034181 - (SAP Legado: 50844879) - FILME 770X65 BC 350ML MP C12" at bounding box center [456, 242] width 603 height 15
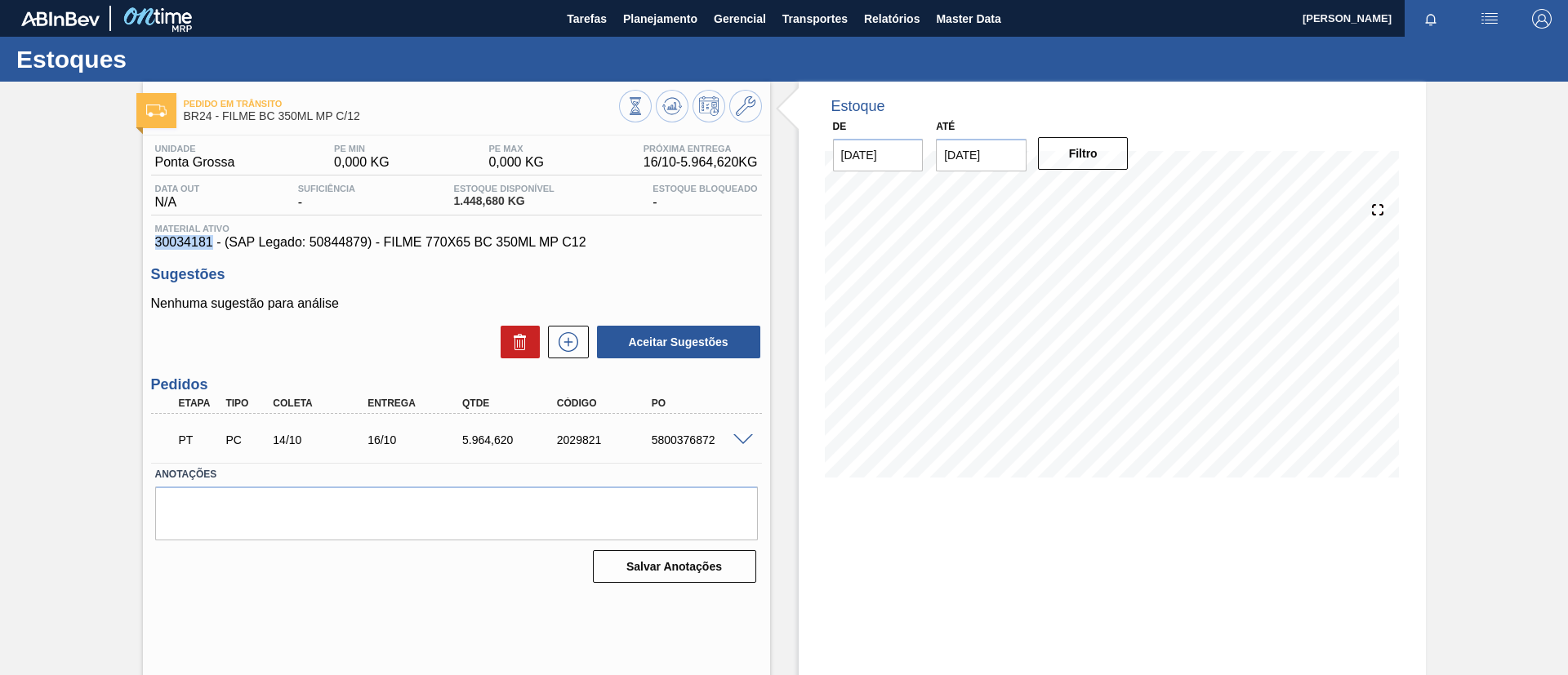
drag, startPoint x: 154, startPoint y: 247, endPoint x: 214, endPoint y: 248, distance: 60.0
click at [214, 248] on span "30034181 - (SAP Legado: 50844879) - FILME 770X65 BC 350ML MP C12" at bounding box center [456, 242] width 603 height 15
copy span "30034181"
click at [72, 293] on div "Pedido em Trânsito BR24 - FILME BC 350ML MP C/12 Unidade Ponta Grossa PE MIN 0,…" at bounding box center [784, 392] width 1568 height 621
drag, startPoint x: 310, startPoint y: 245, endPoint x: 367, endPoint y: 245, distance: 57.0
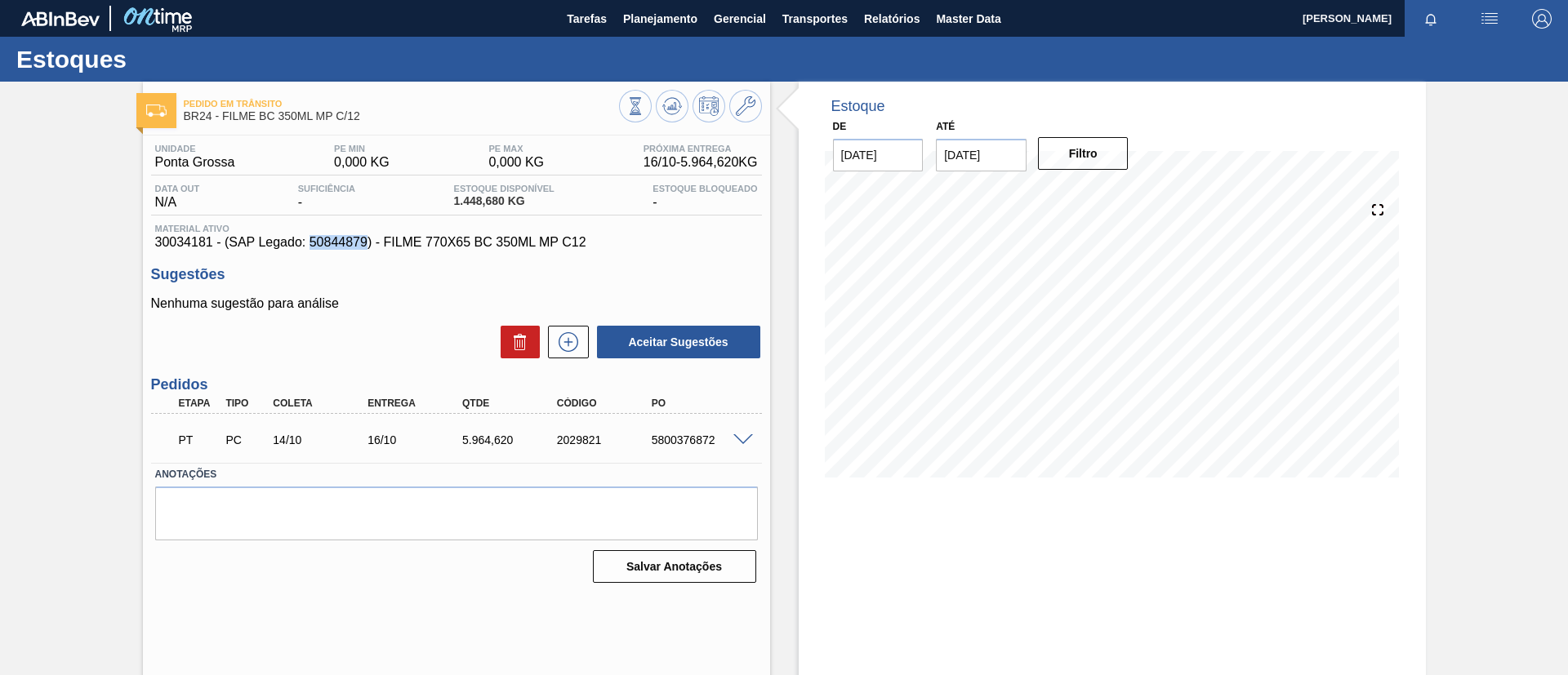
click at [367, 245] on span "30034181 - (SAP Legado: 50844879) - FILME 770X65 BC 350ML MP C12" at bounding box center [456, 242] width 603 height 15
copy span "50844879"
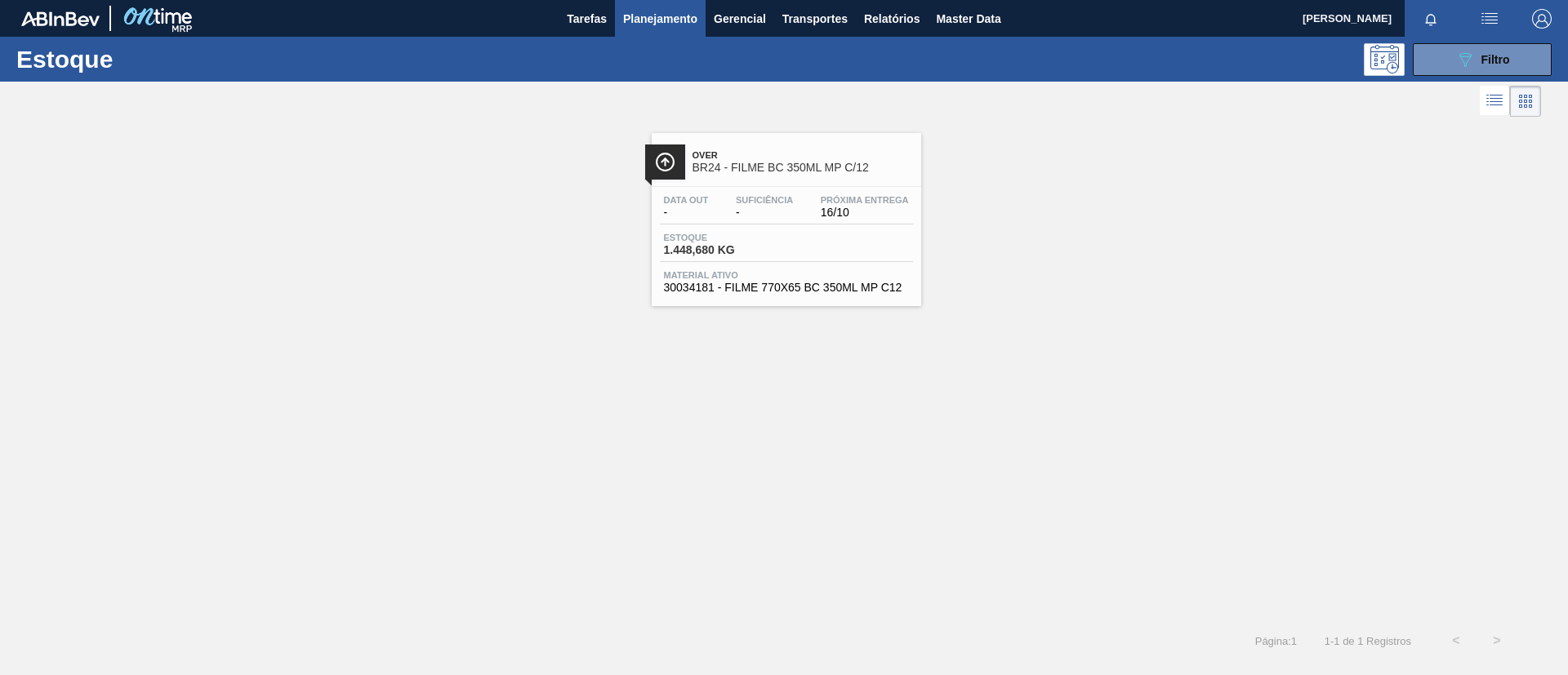
click at [795, 143] on div "Over BR24 - FILME BC 350ML MP C/12" at bounding box center [803, 161] width 221 height 37
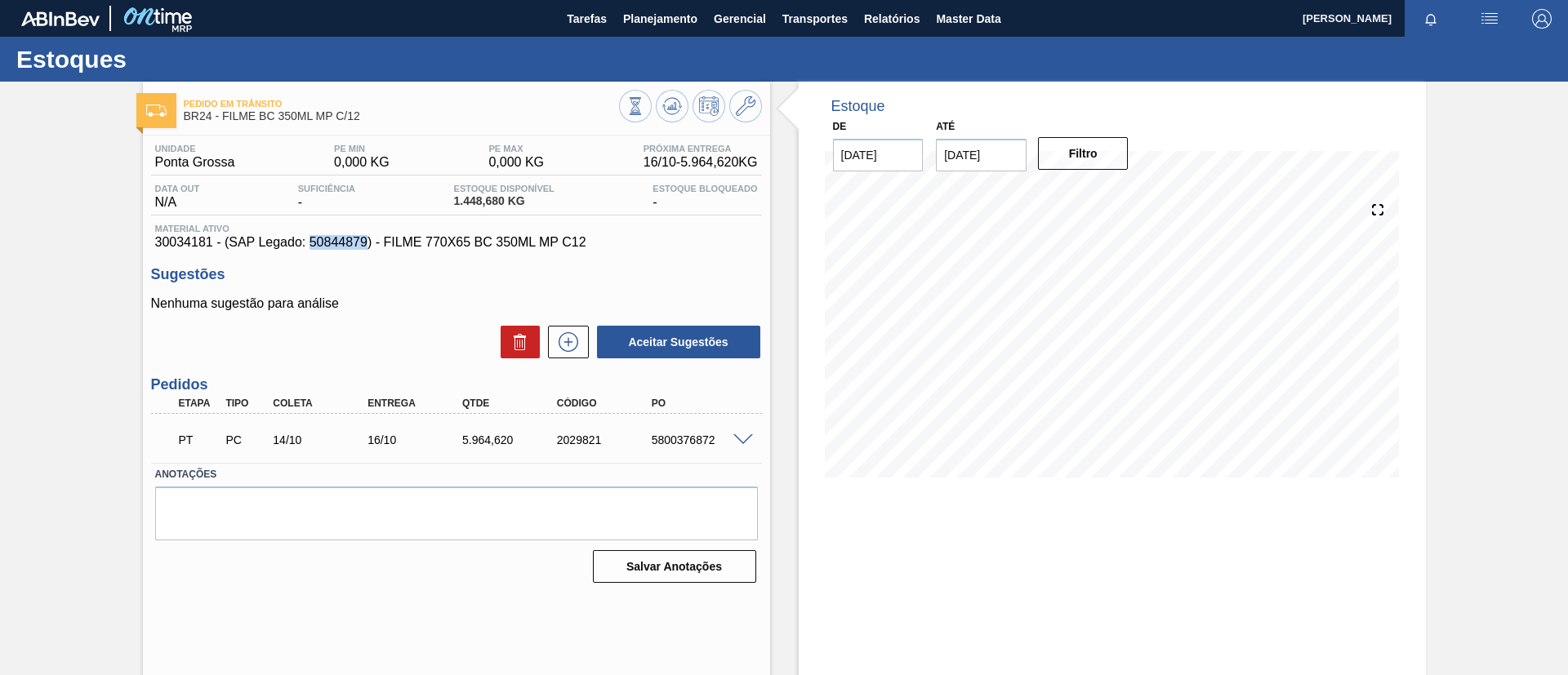
drag, startPoint x: 312, startPoint y: 241, endPoint x: 369, endPoint y: 248, distance: 57.4
click at [369, 248] on span "30034181 - (SAP Legado: 50844879) - FILME 770X65 BC 350ML MP C12" at bounding box center [456, 242] width 603 height 15
copy span "50844879"
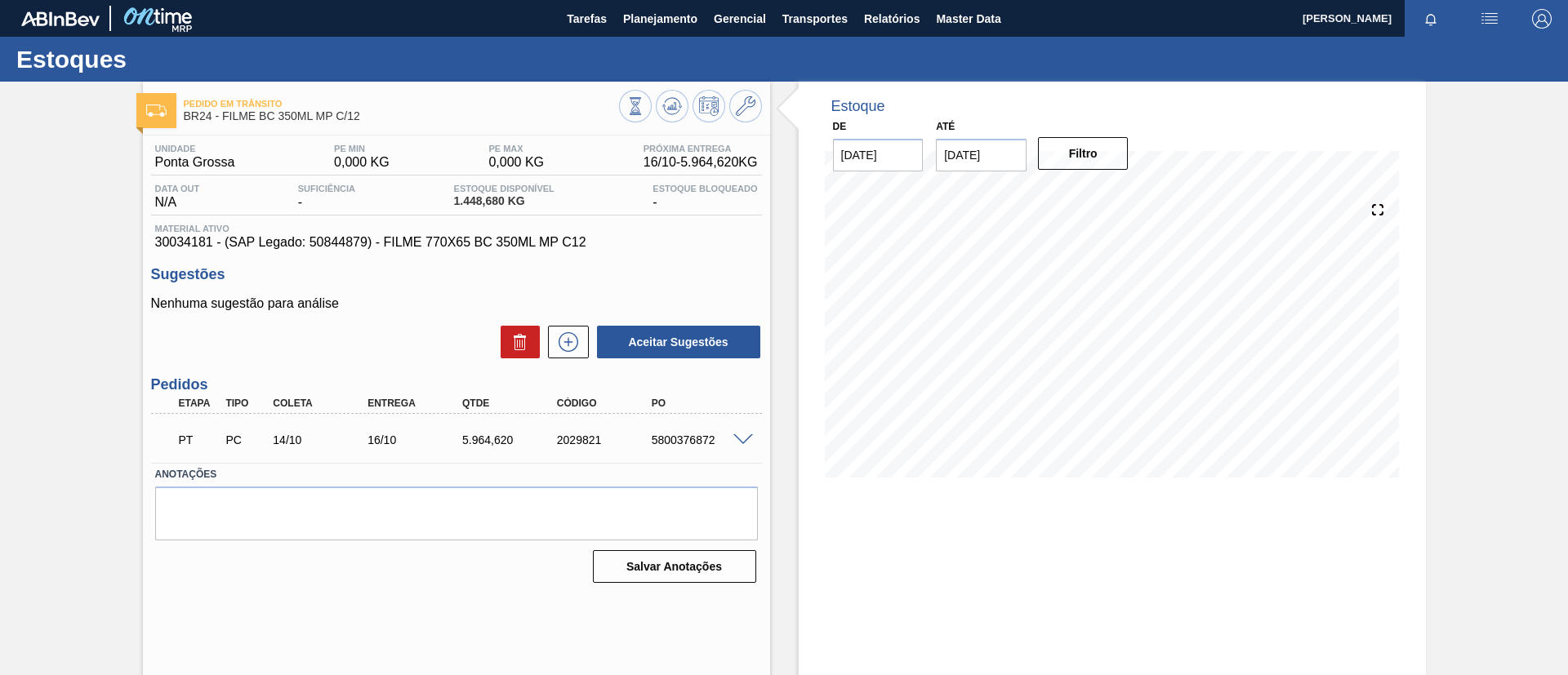
click at [0, 308] on div "Pedido em Trânsito BR24 - FILME BC 350ML MP C/12 Unidade Ponta Grossa PE MIN 0,…" at bounding box center [784, 392] width 1568 height 621
